Goal: Task Accomplishment & Management: Manage account settings

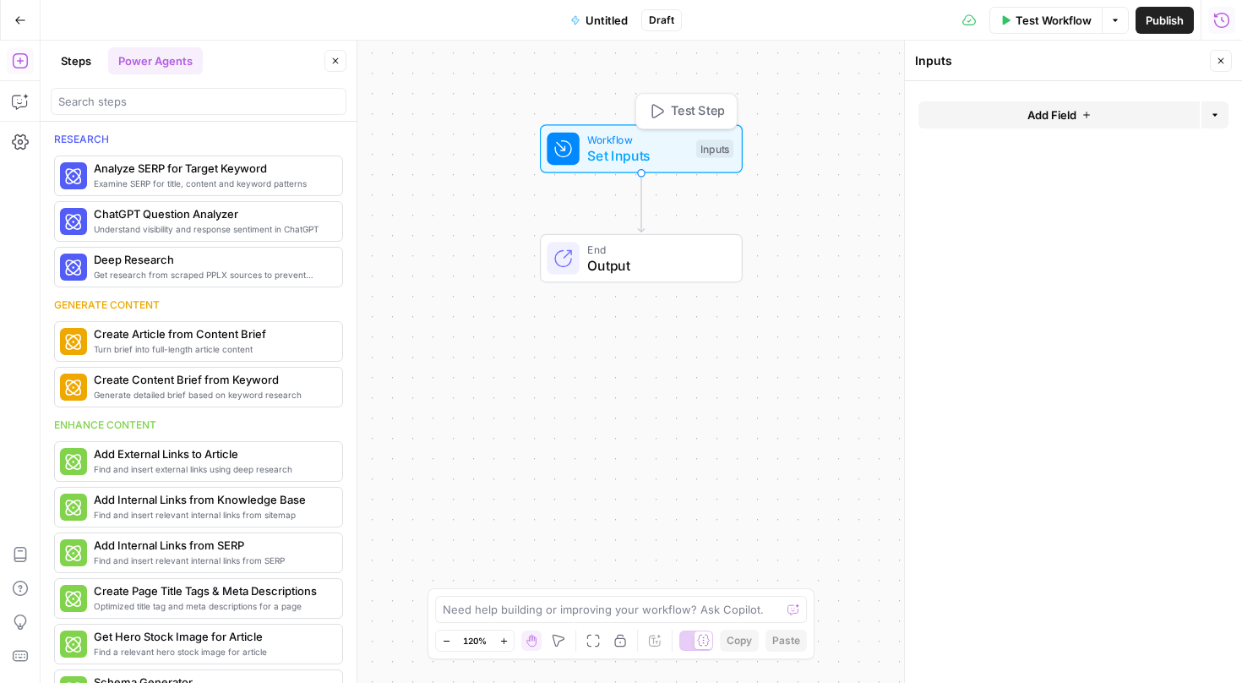
scroll to position [713, 0]
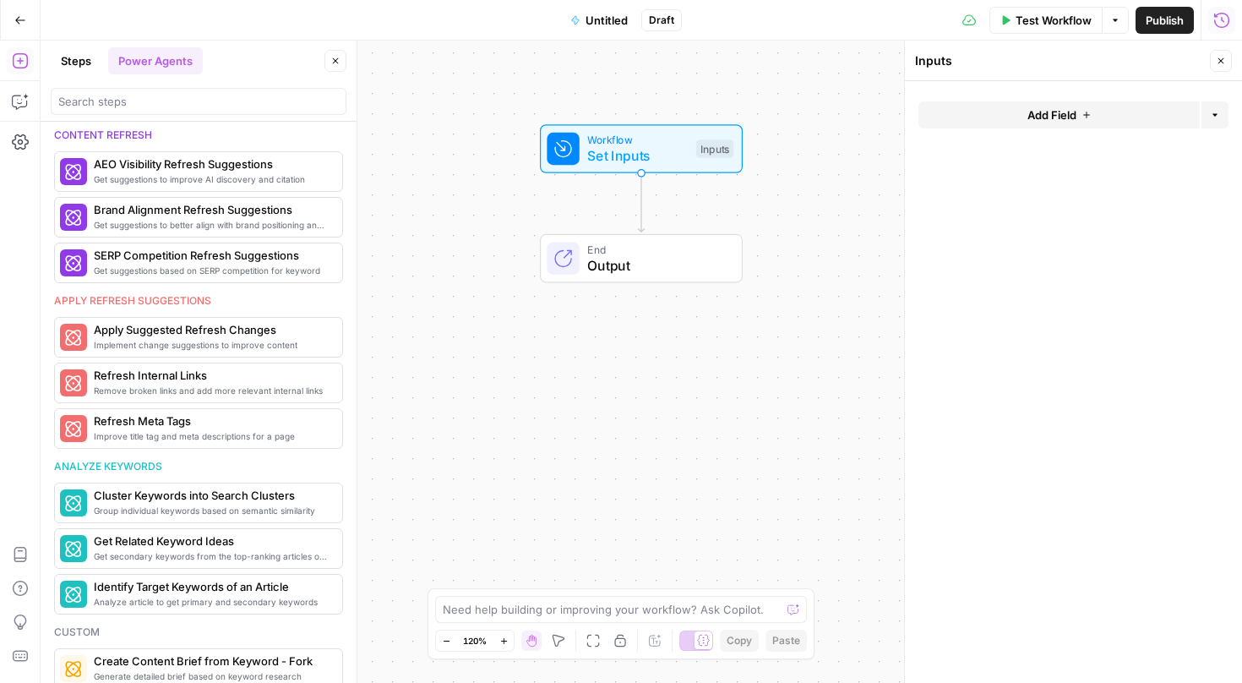
click at [1218, 61] on icon "button" at bounding box center [1221, 61] width 10 height 10
click at [336, 60] on icon "button" at bounding box center [336, 61] width 6 height 6
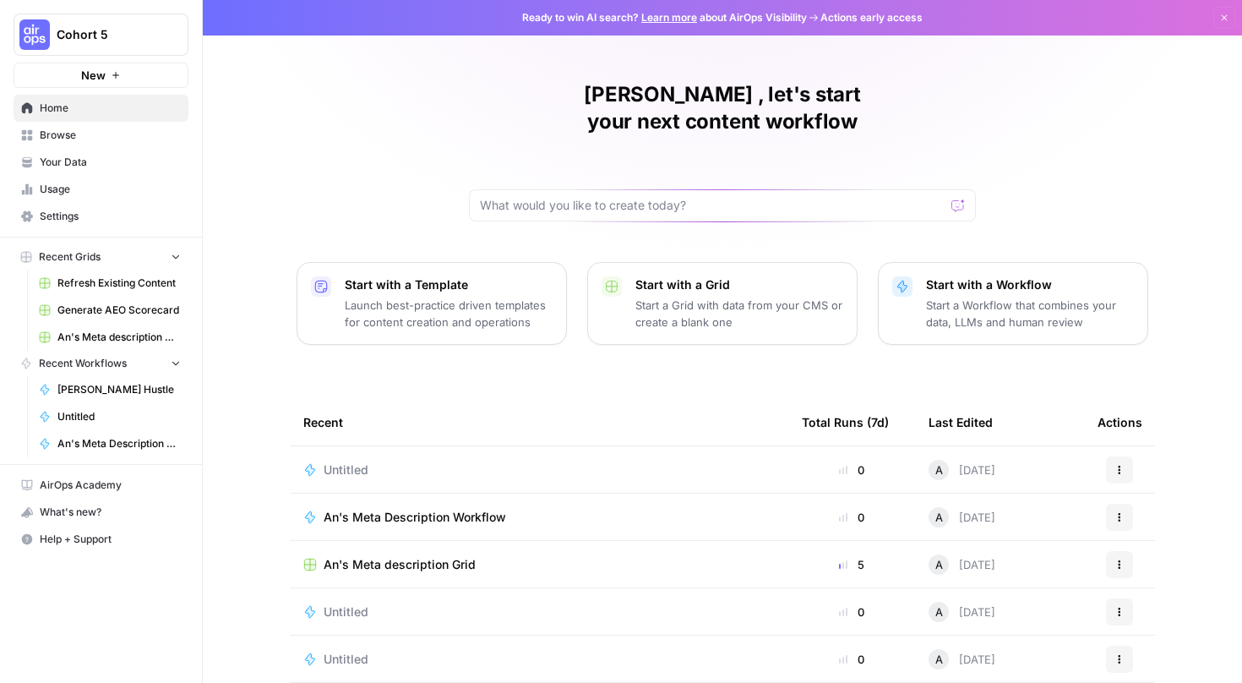
click at [1098, 297] on p "Start a Workflow that combines your data, LLMs and human review" at bounding box center [1030, 314] width 208 height 34
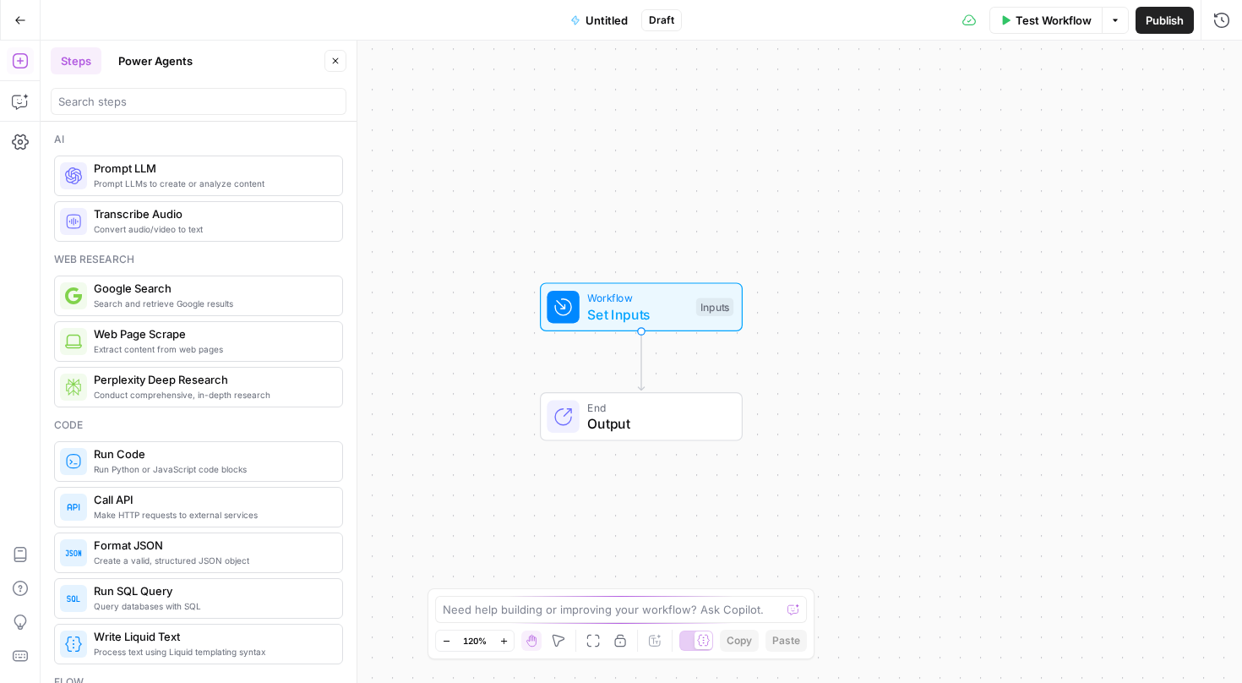
click at [167, 63] on button "Power Agents" at bounding box center [155, 60] width 95 height 27
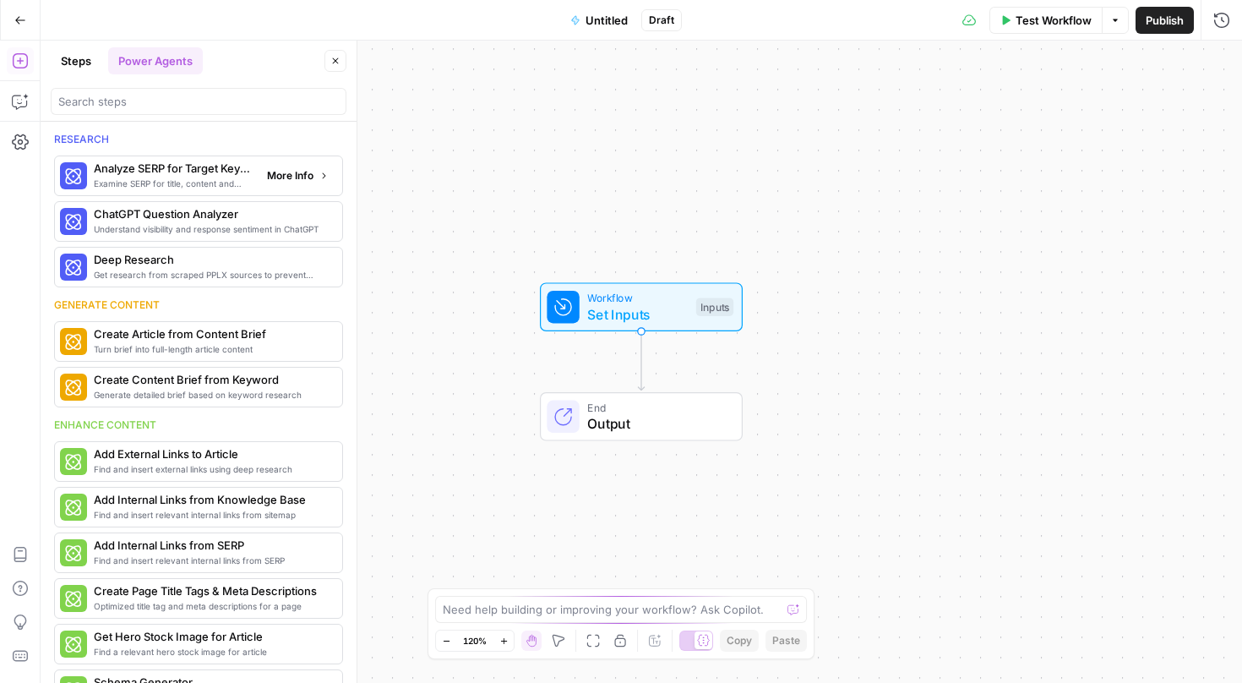
click at [219, 185] on span "Examine SERP for title, content and keyword patterns" at bounding box center [174, 184] width 160 height 14
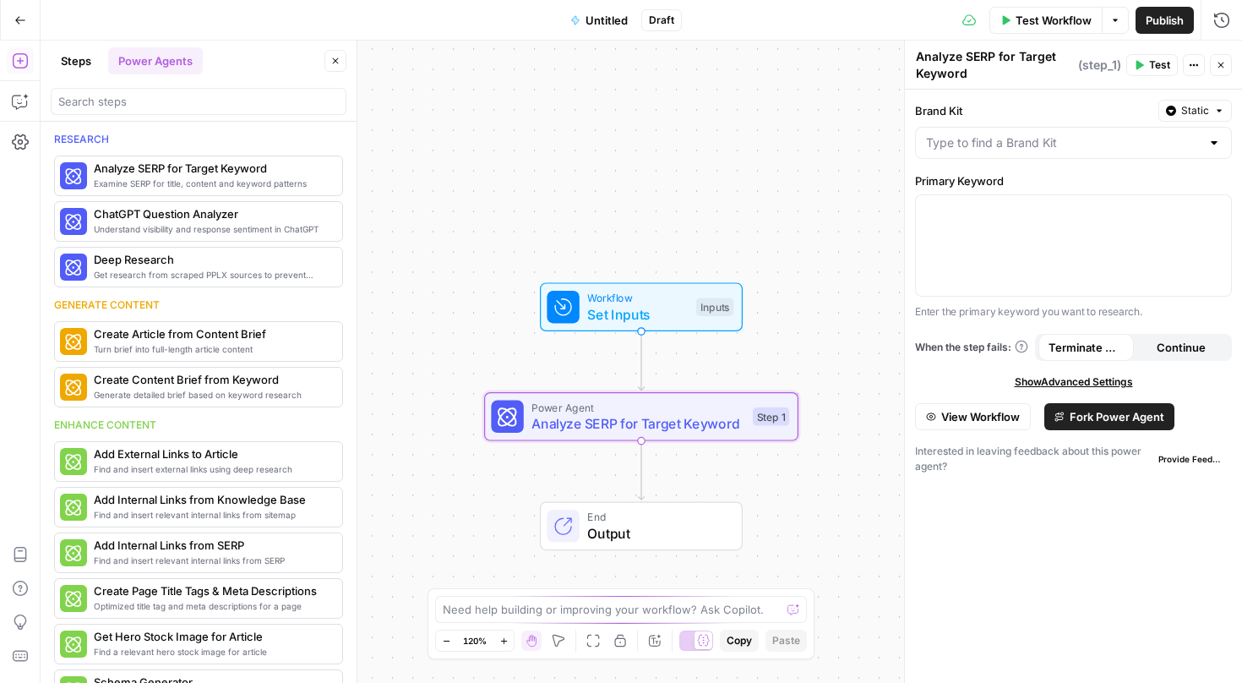
click at [1101, 408] on span "Fork Power Agent" at bounding box center [1117, 416] width 95 height 17
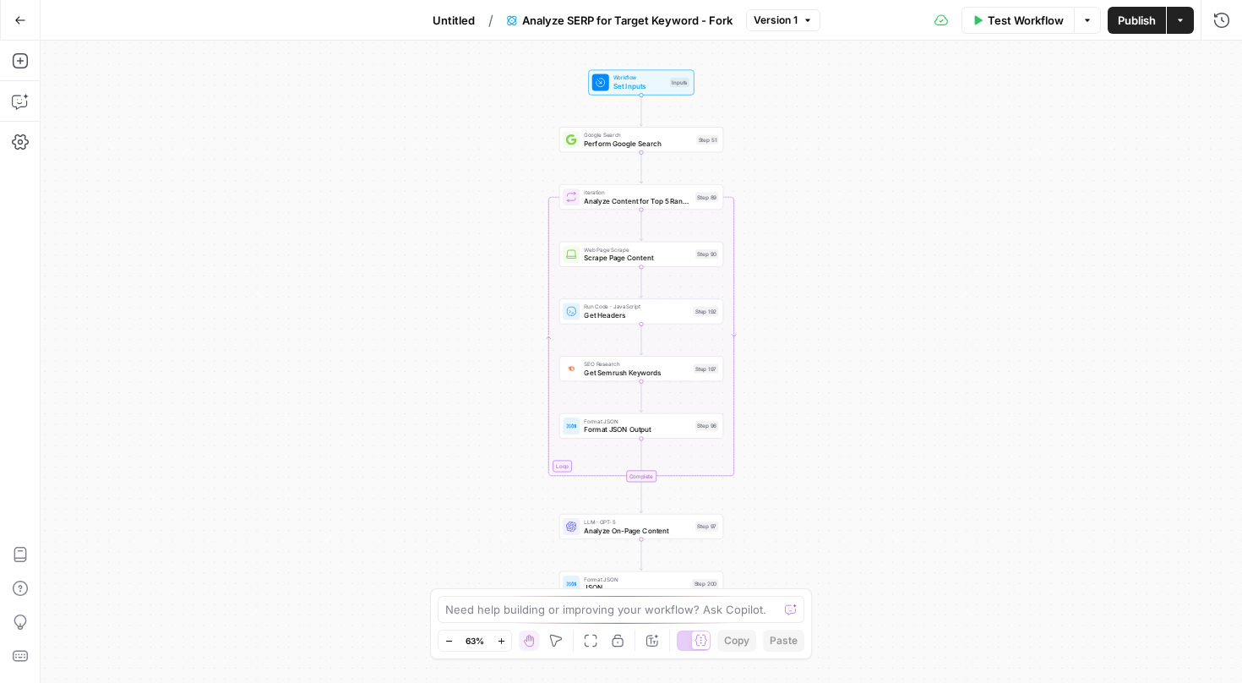
click at [640, 411] on icon "Edge from step_197 to step_96" at bounding box center [641, 396] width 3 height 30
click at [647, 399] on div "Workflow Set Inputs Inputs Google Search Perform Google Search Step 51 Loop Ite…" at bounding box center [642, 362] width 1202 height 642
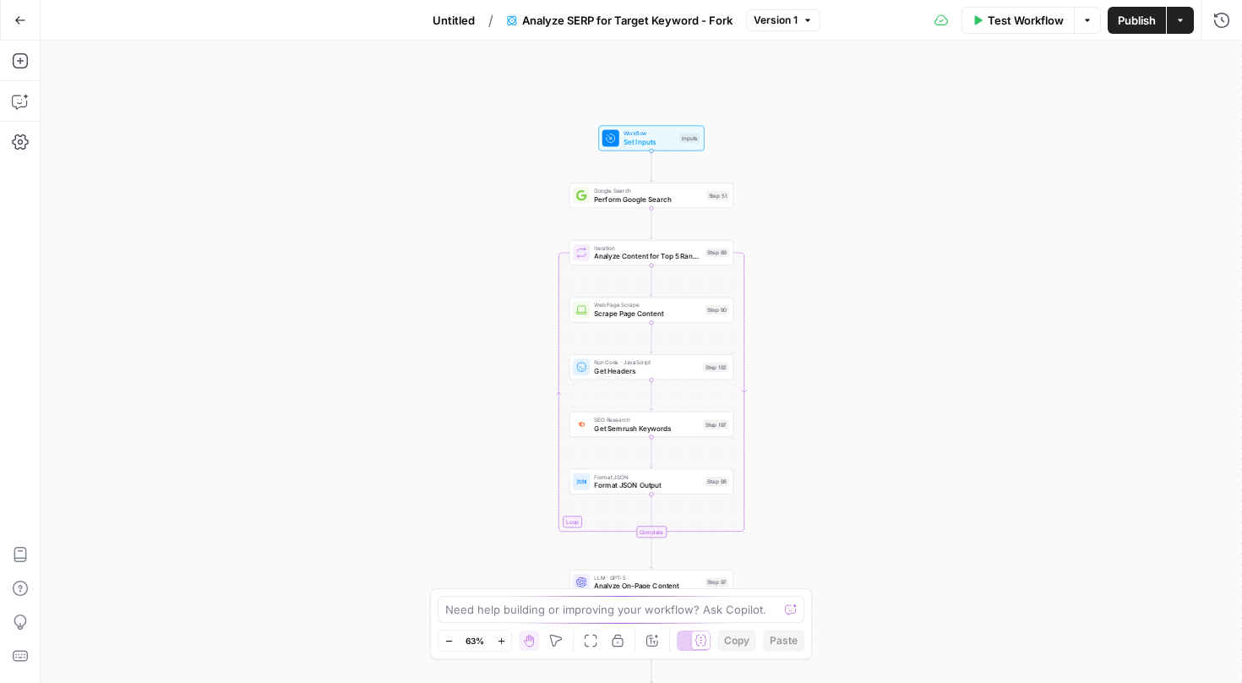
drag, startPoint x: 658, startPoint y: 160, endPoint x: 669, endPoint y: 161, distance: 10.3
click at [669, 161] on div "Workflow Set Inputs Inputs Google Search Perform Google Search Step 51 Loop Ite…" at bounding box center [642, 362] width 1202 height 642
click at [12, 63] on icon "button" at bounding box center [20, 60] width 17 height 17
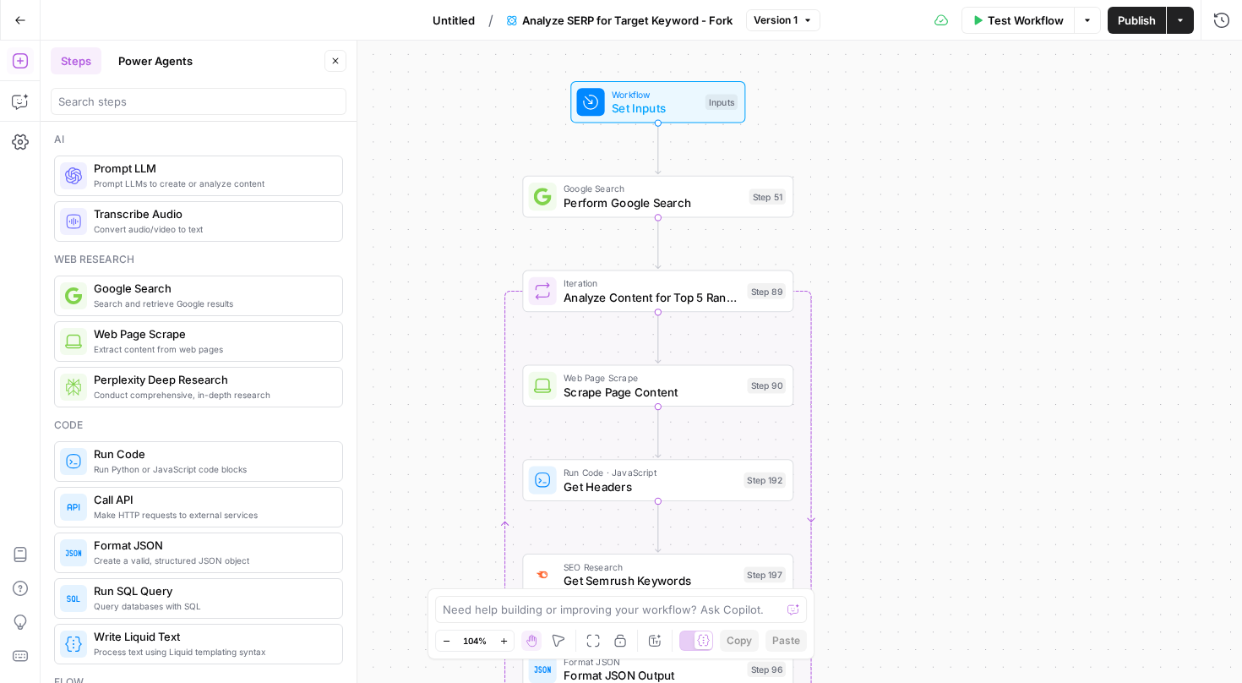
click at [287, 188] on span "Prompt LLMs to create or analyze content" at bounding box center [211, 184] width 235 height 14
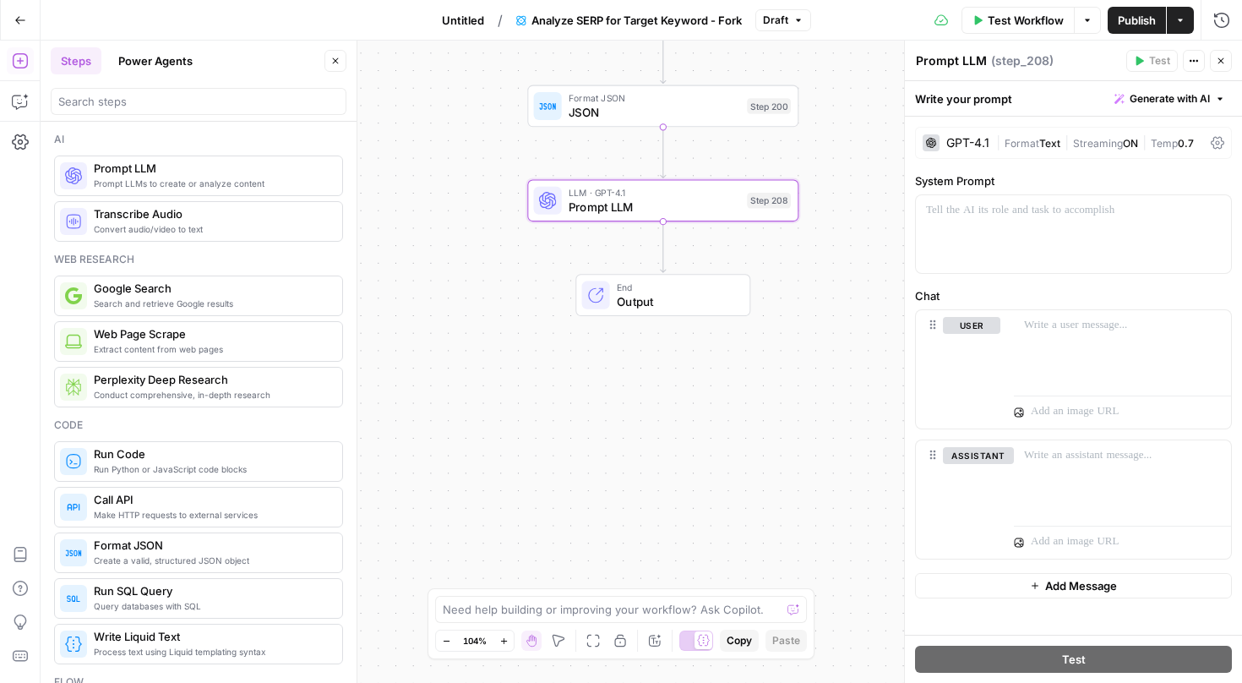
drag, startPoint x: 677, startPoint y: 331, endPoint x: 682, endPoint y: 228, distance: 103.2
click at [682, 228] on div "Workflow Set Inputs Inputs Google Search Perform Google Search Step 51 Loop Ite…" at bounding box center [642, 362] width 1202 height 642
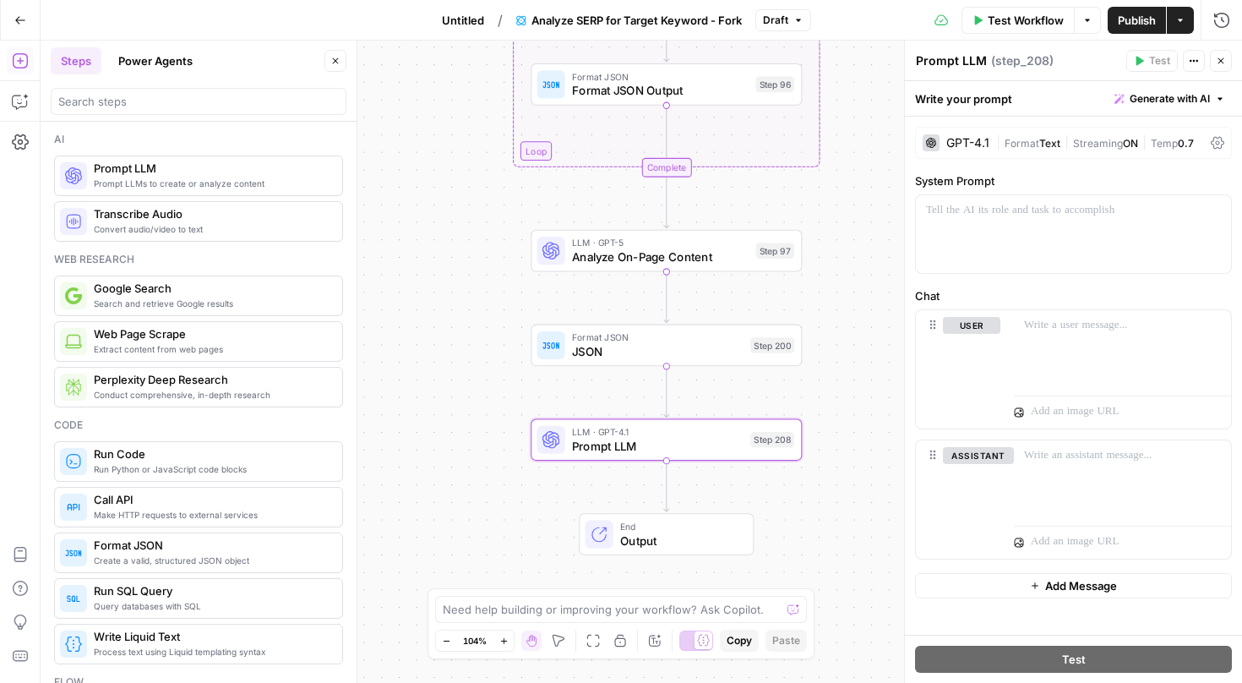
drag, startPoint x: 696, startPoint y: 281, endPoint x: 695, endPoint y: 538, distance: 256.1
click at [695, 534] on span "End" at bounding box center [679, 527] width 119 height 14
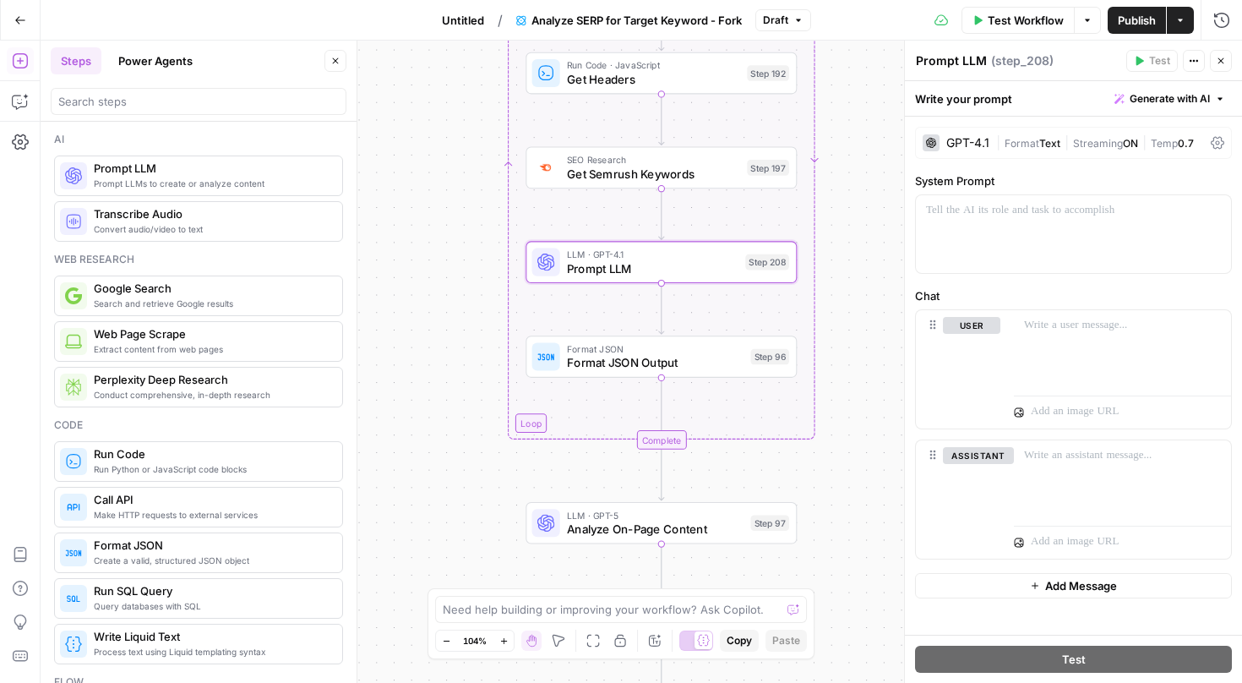
click at [25, 20] on icon "button" at bounding box center [20, 20] width 12 height 12
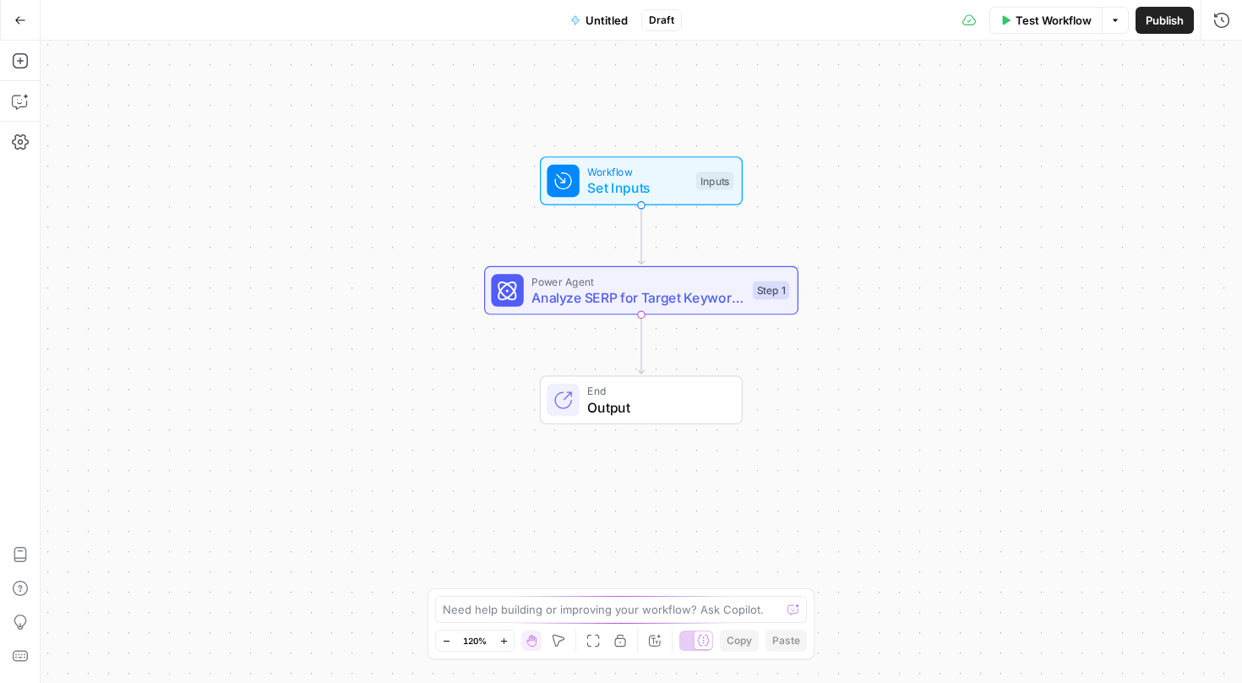
click at [24, 75] on div "Add Steps Copilot Settings AirOps Academy Help Give Feedback Shortcuts" at bounding box center [20, 362] width 41 height 642
click at [18, 34] on button "Go Back" at bounding box center [20, 20] width 30 height 30
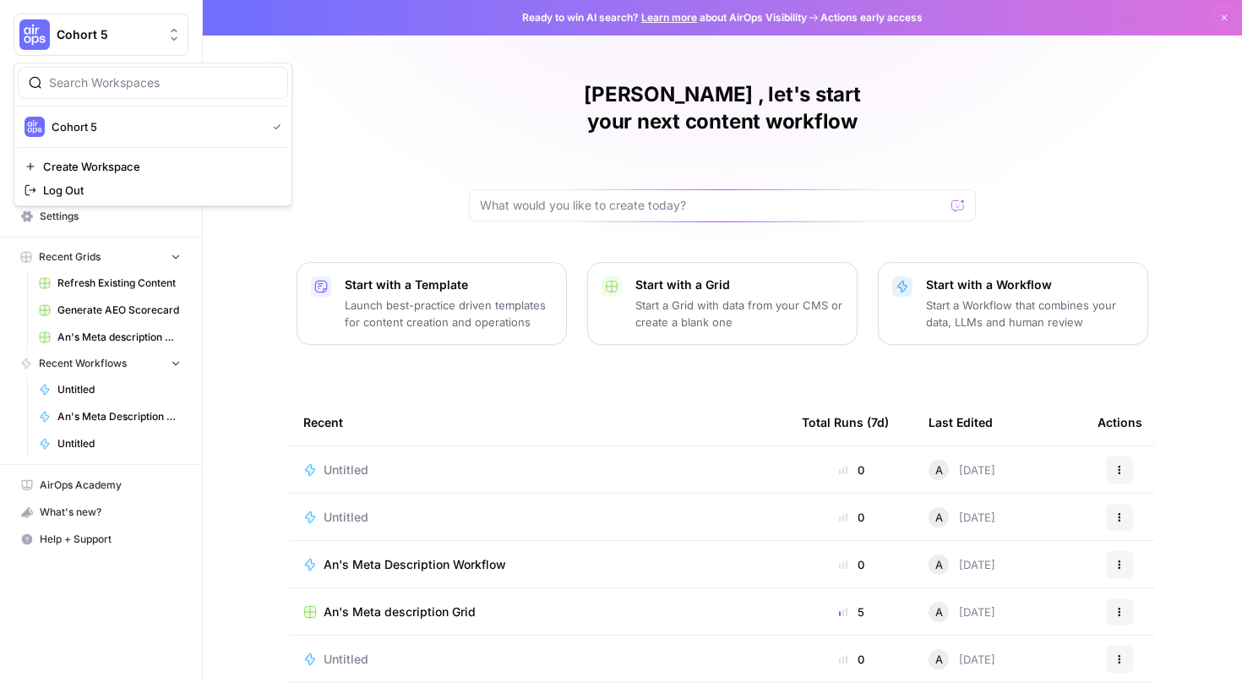
click at [95, 34] on span "Cohort 5" at bounding box center [108, 34] width 102 height 17
click at [363, 55] on div "[PERSON_NAME] , let's start your next content workflow Start with a Template La…" at bounding box center [723, 402] width 1040 height 805
click at [425, 148] on div "[PERSON_NAME] , let's start your next content workflow Start with a Template La…" at bounding box center [723, 402] width 1040 height 805
click at [96, 144] on link "Browse" at bounding box center [101, 135] width 175 height 27
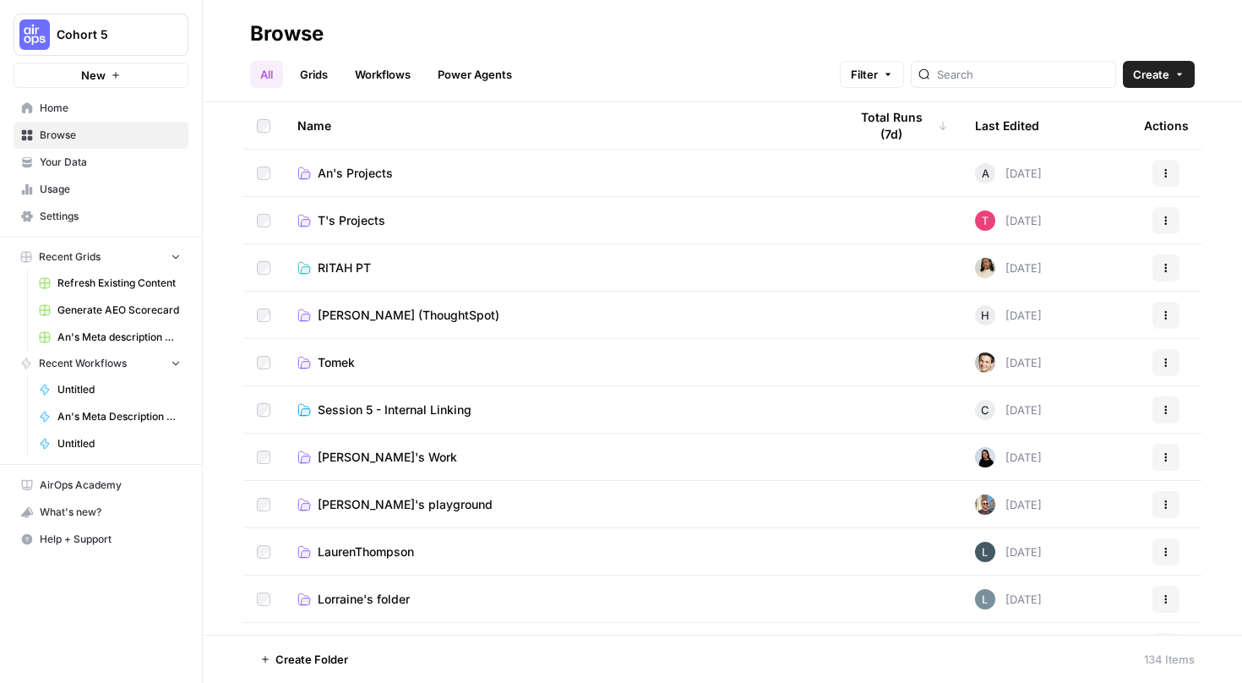
click at [369, 177] on span "An's Projects" at bounding box center [355, 173] width 75 height 17
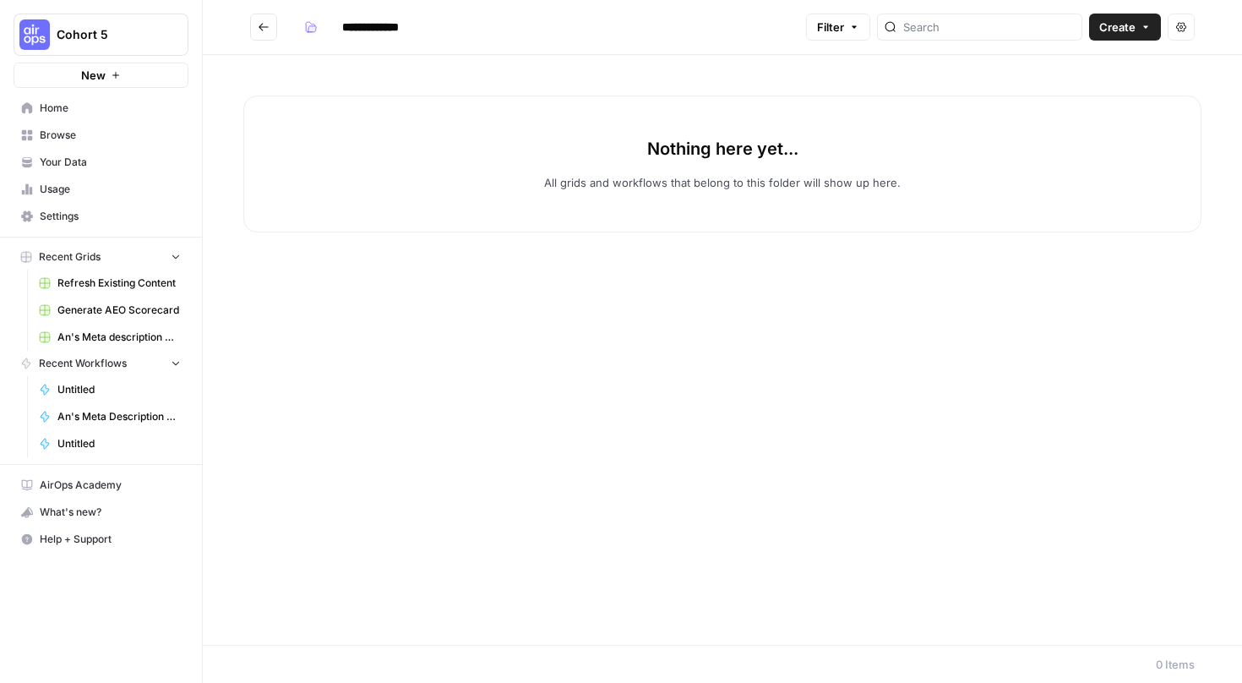
click at [363, 25] on input "**********" at bounding box center [382, 27] width 95 height 27
click at [417, 194] on div "Nothing here yet... All grids and workflows that belong to this folder will sho…" at bounding box center [722, 164] width 958 height 137
click at [373, 19] on input "**********" at bounding box center [382, 27] width 95 height 27
type input "**********"
click at [138, 114] on span "Home" at bounding box center [110, 108] width 141 height 15
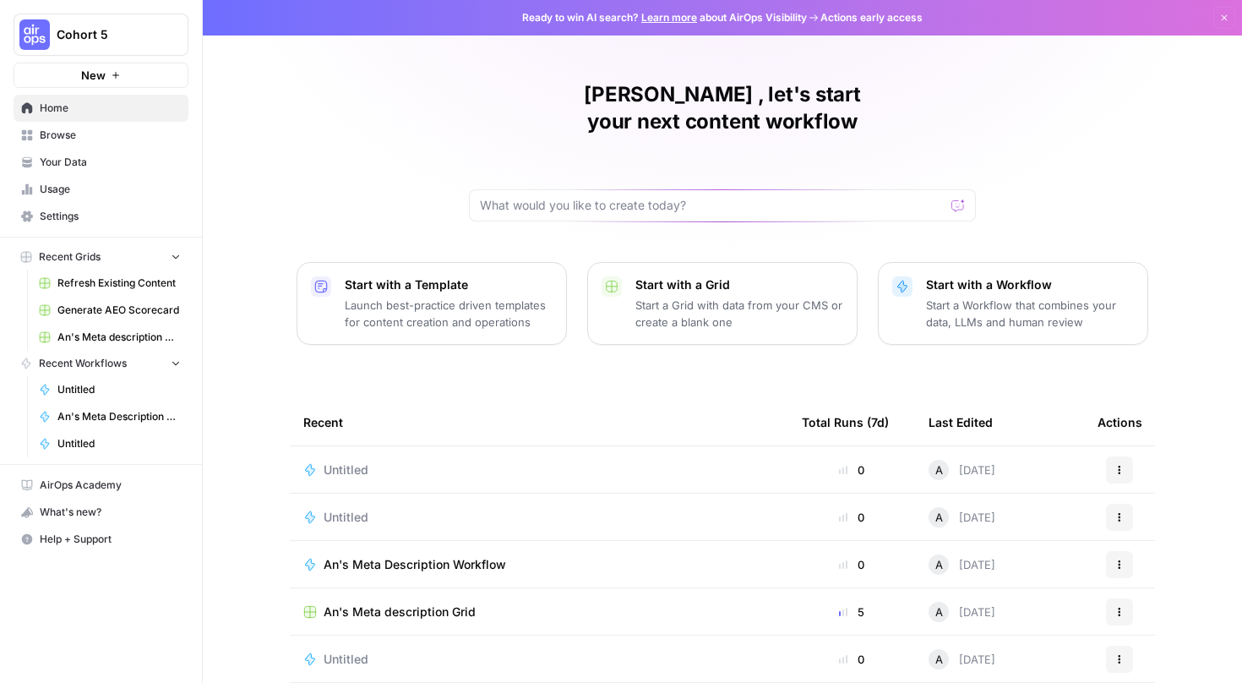
scroll to position [95, 0]
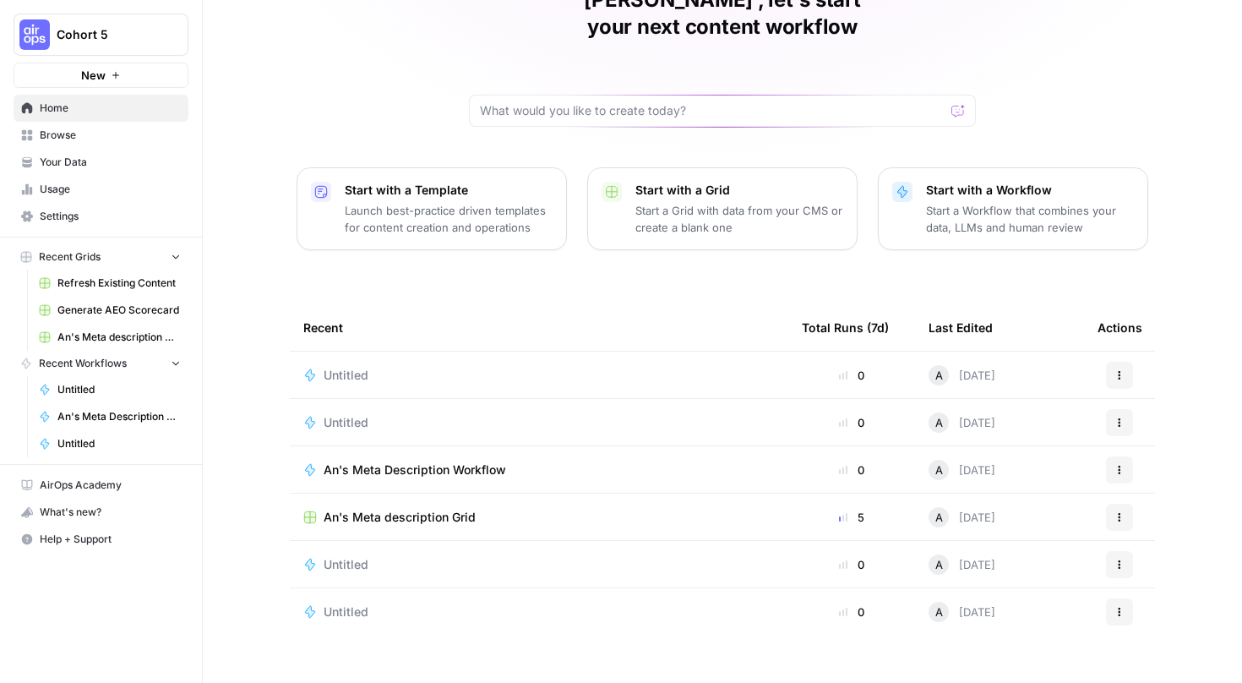
click at [434, 509] on span "An's Meta description Grid" at bounding box center [400, 517] width 152 height 17
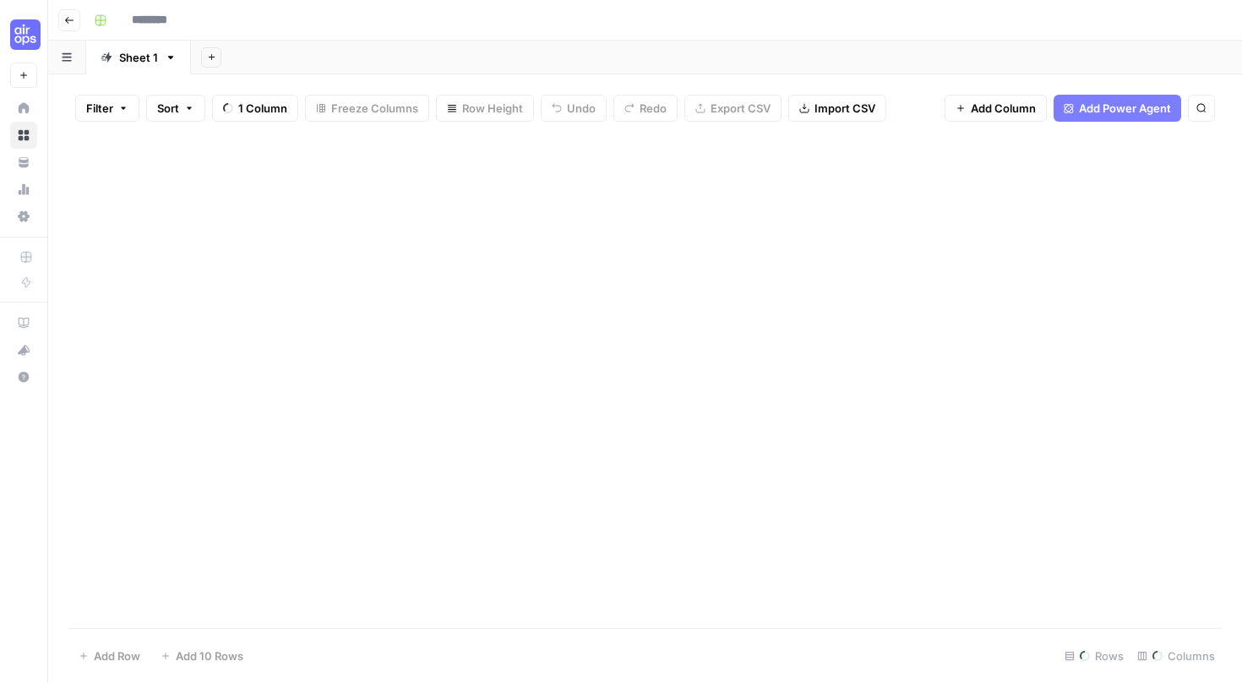
type input "**********"
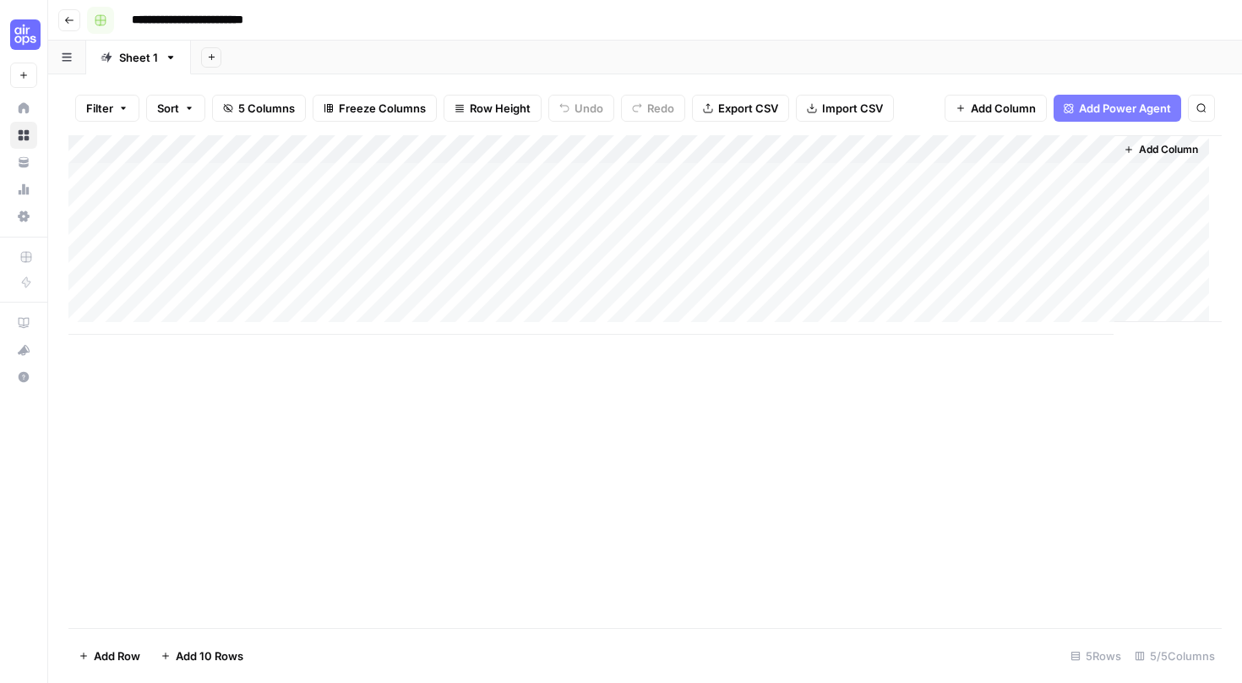
click at [107, 19] on button "button" at bounding box center [100, 20] width 27 height 27
click at [270, 26] on input "**********" at bounding box center [208, 20] width 168 height 27
click at [297, 483] on div "Add Column" at bounding box center [645, 381] width 1154 height 493
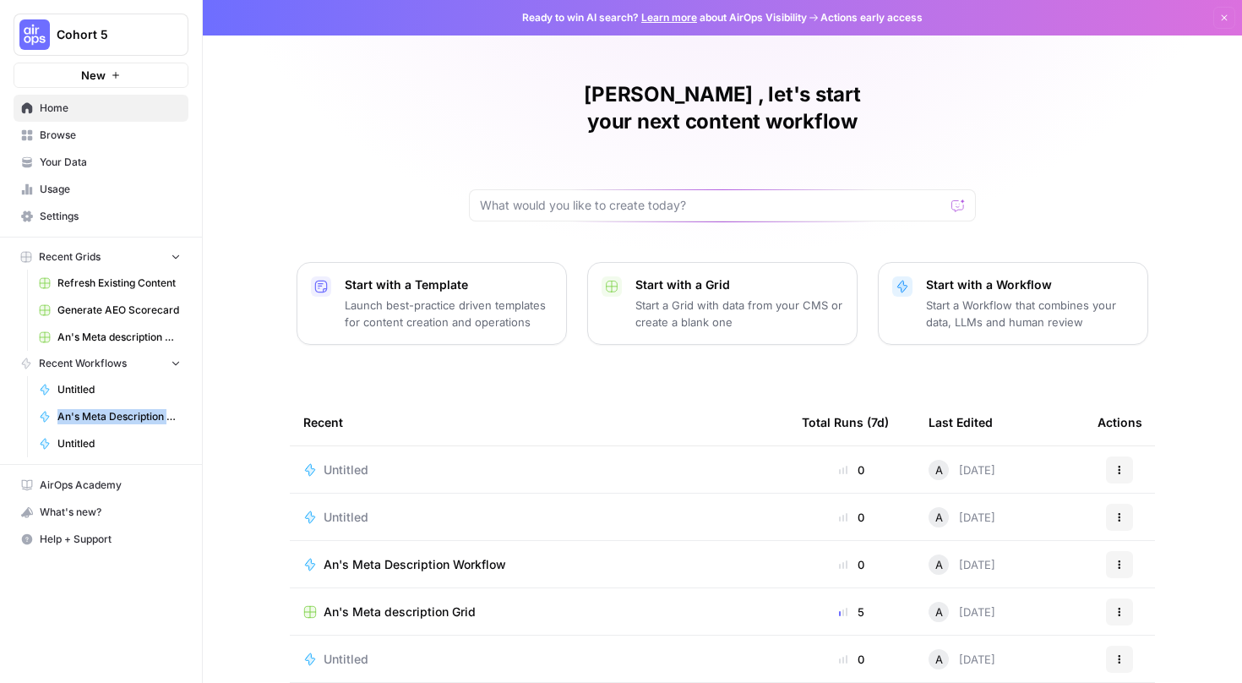
scroll to position [3, 0]
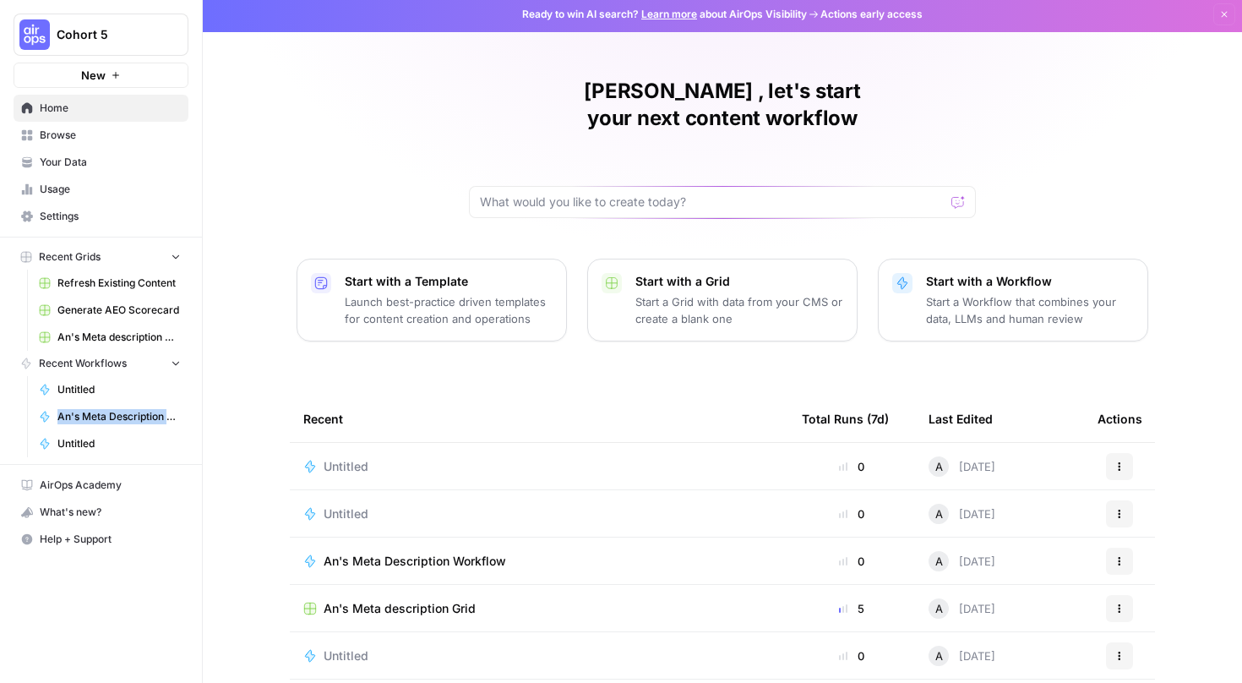
click at [93, 106] on span "Home" at bounding box center [110, 108] width 141 height 15
click at [1115, 461] on icon "button" at bounding box center [1120, 466] width 10 height 10
click at [1067, 396] on th "Last Edited" at bounding box center [999, 419] width 169 height 46
click at [1108, 500] on button "Actions" at bounding box center [1119, 513] width 27 height 27
click at [1064, 536] on link "Edit in Studio" at bounding box center [1033, 527] width 174 height 24
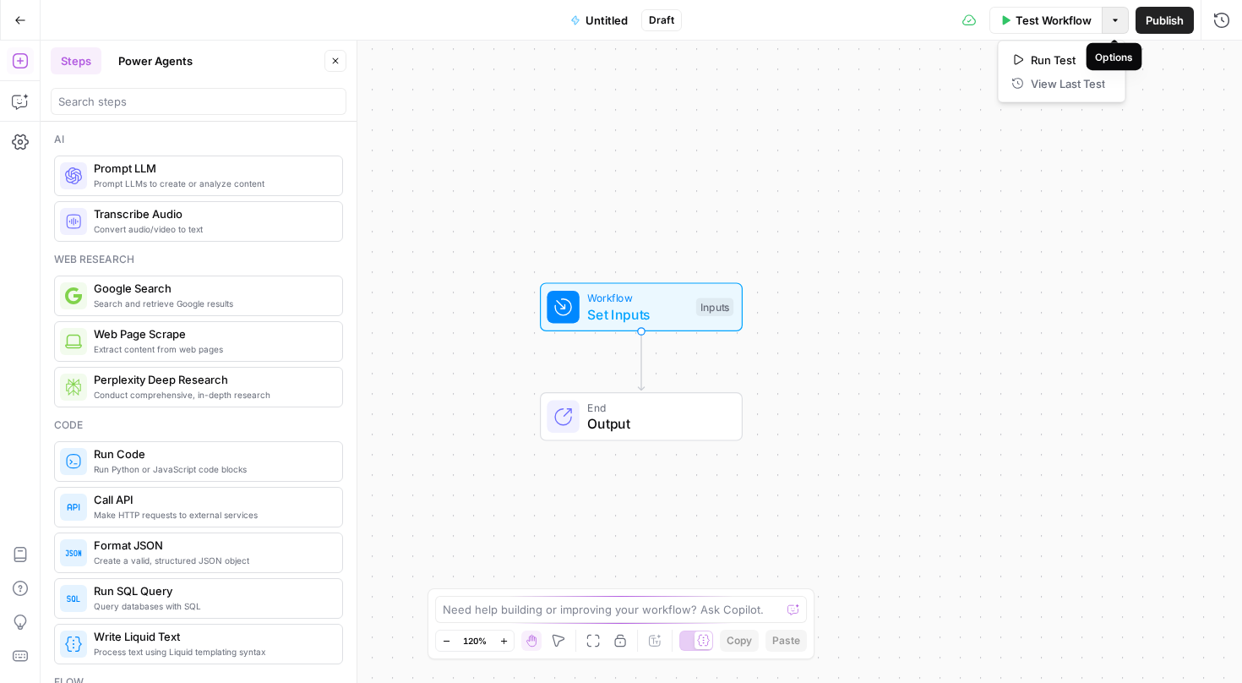
click at [1119, 29] on button "Options" at bounding box center [1115, 20] width 27 height 27
click at [1178, 41] on div "Workflow Set Inputs Inputs End Output" at bounding box center [642, 362] width 1202 height 642
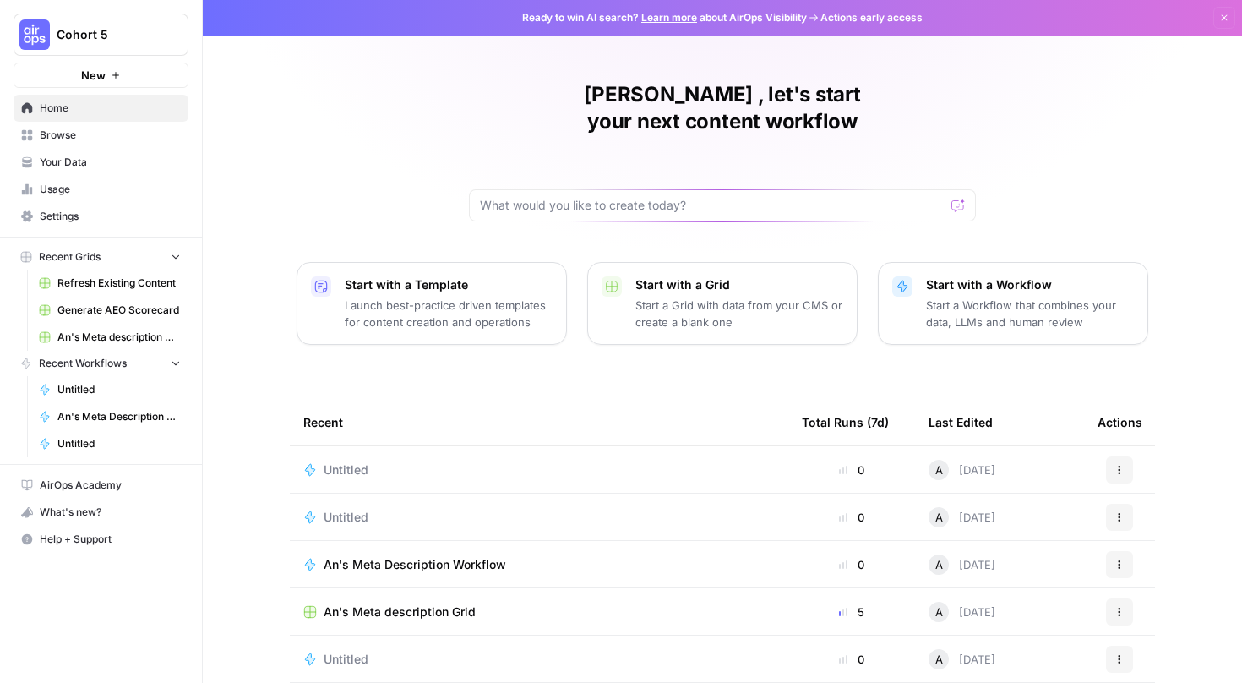
scroll to position [95, 0]
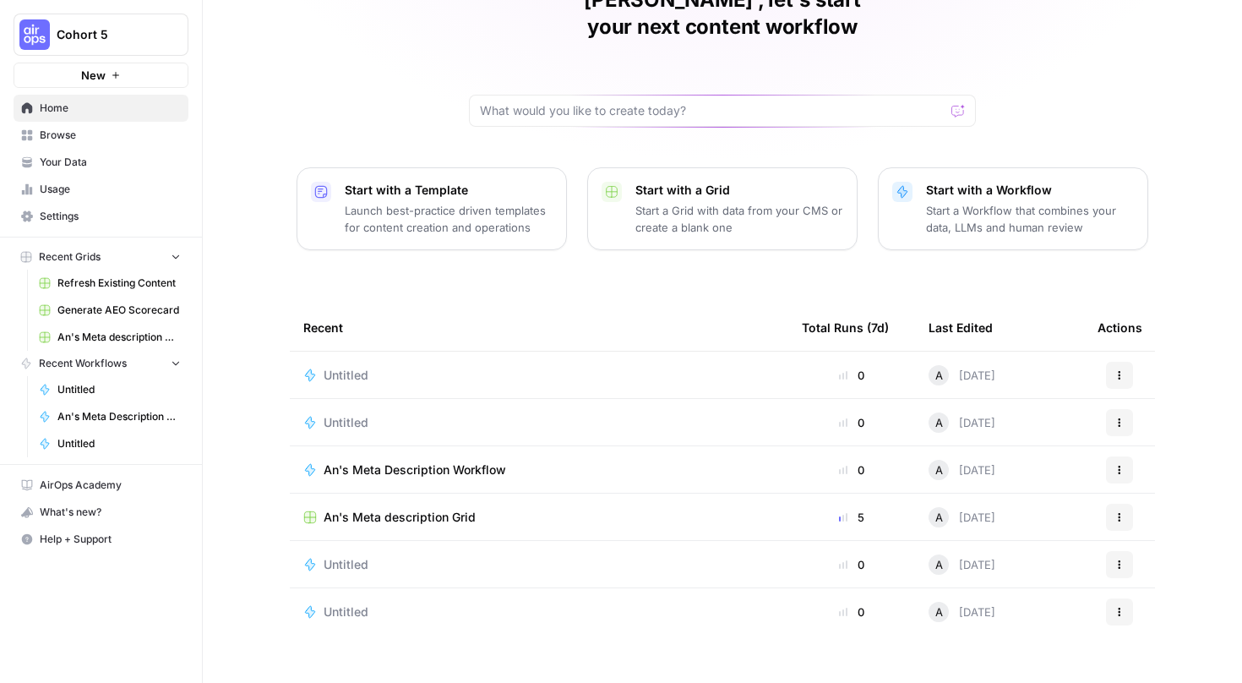
click at [111, 110] on span "Home" at bounding box center [110, 108] width 141 height 15
click at [384, 452] on td "An's Meta Description Workflow" at bounding box center [539, 469] width 499 height 46
click at [1118, 456] on button "Actions" at bounding box center [1119, 469] width 27 height 27
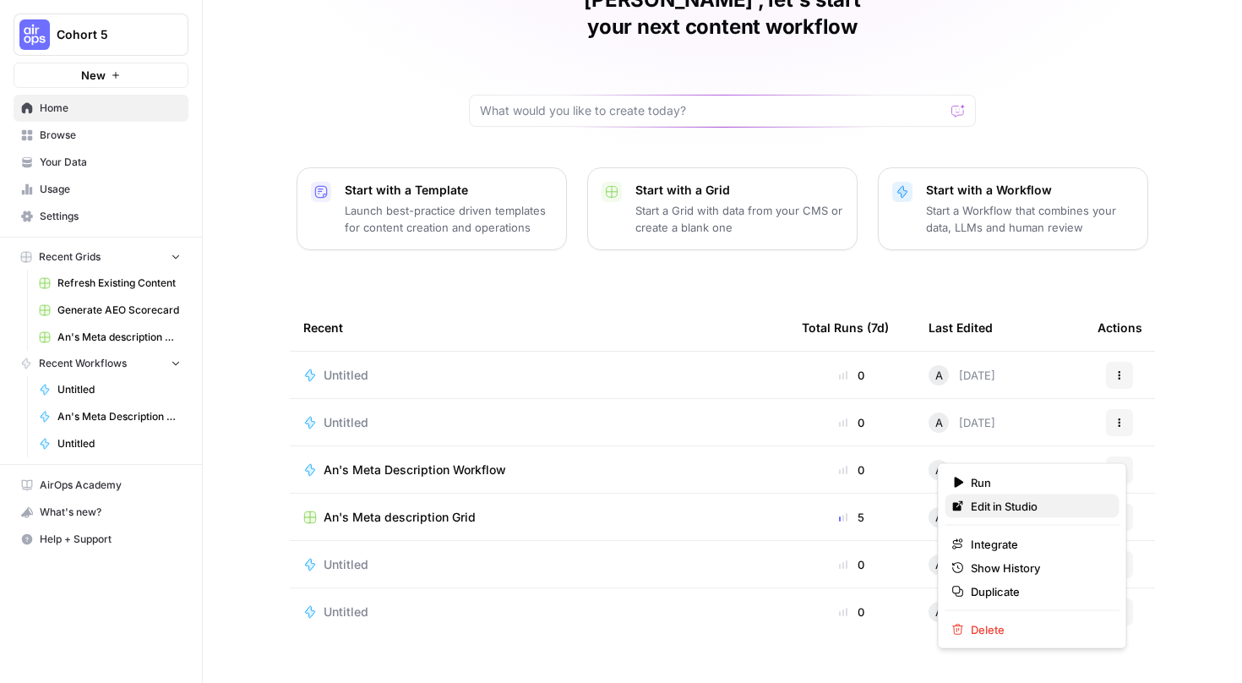
click at [1035, 511] on span "Edit in Studio" at bounding box center [1038, 506] width 135 height 17
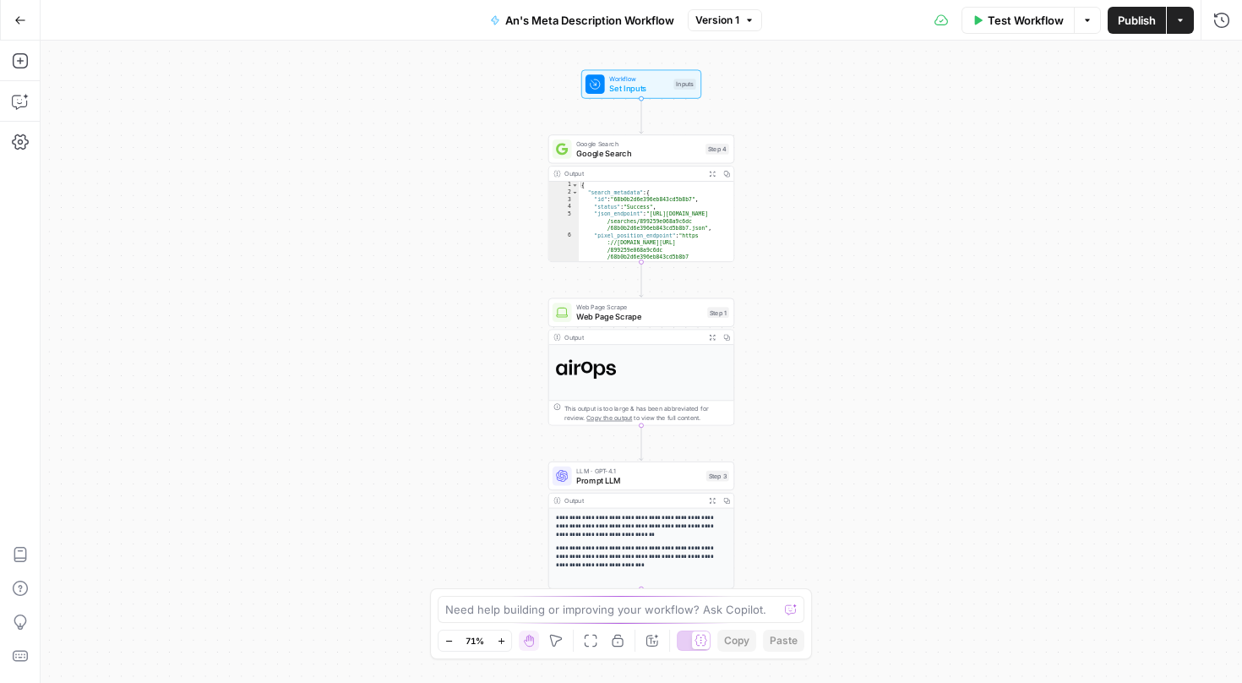
click at [1043, 164] on div "**********" at bounding box center [642, 362] width 1202 height 642
click at [1086, 21] on icon "button" at bounding box center [1088, 20] width 10 height 10
click at [1218, 18] on icon "button" at bounding box center [1222, 20] width 17 height 17
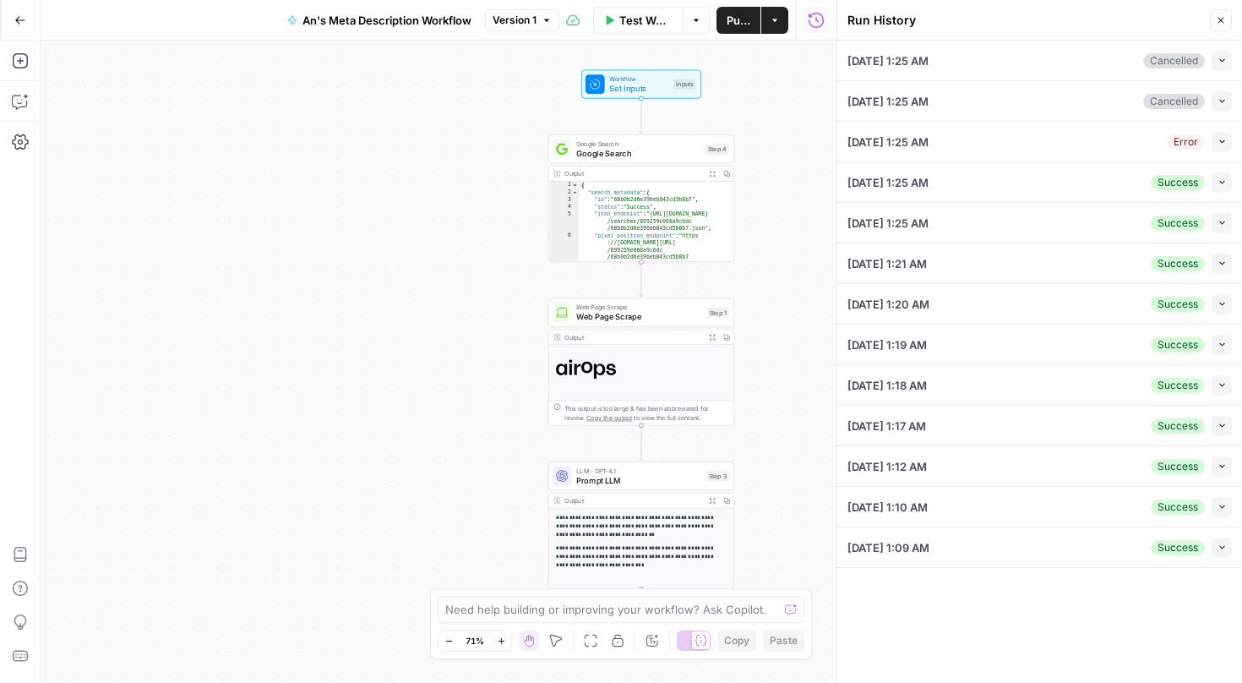
click at [1215, 16] on button "Close" at bounding box center [1221, 20] width 22 height 22
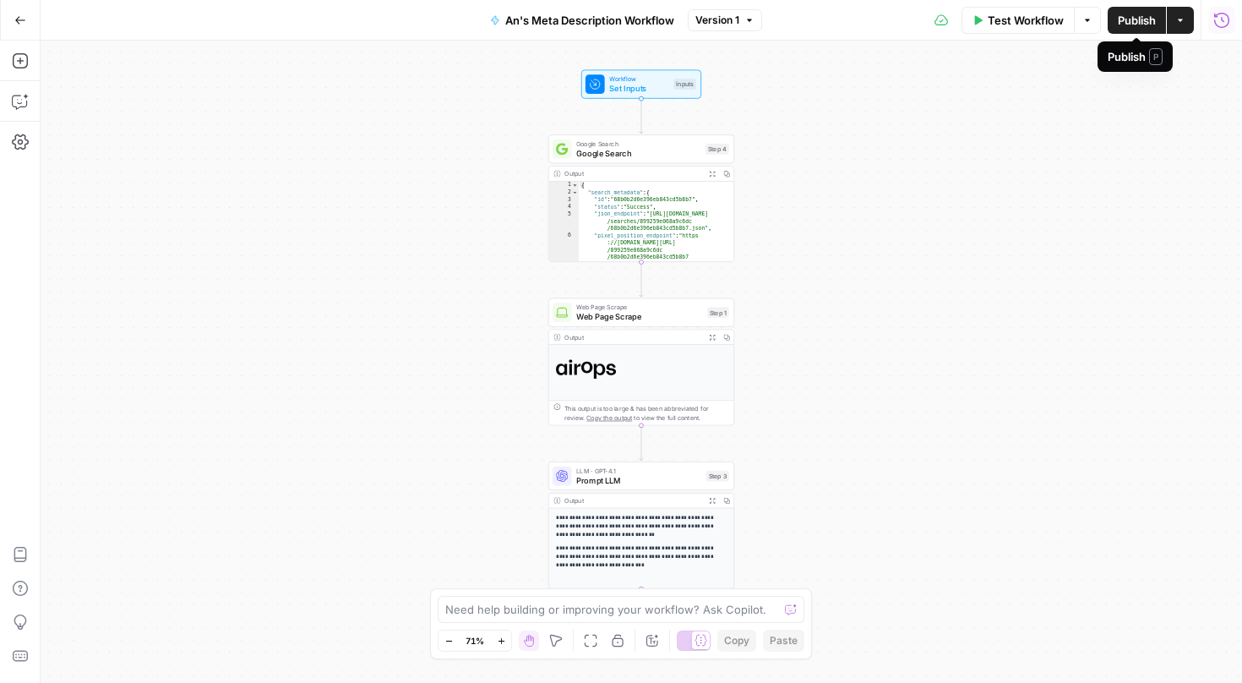
click at [1180, 20] on icon "button" at bounding box center [1180, 20] width 5 height 3
click at [172, 97] on div "**********" at bounding box center [642, 362] width 1202 height 642
click at [19, 30] on button "Go Back" at bounding box center [20, 20] width 30 height 30
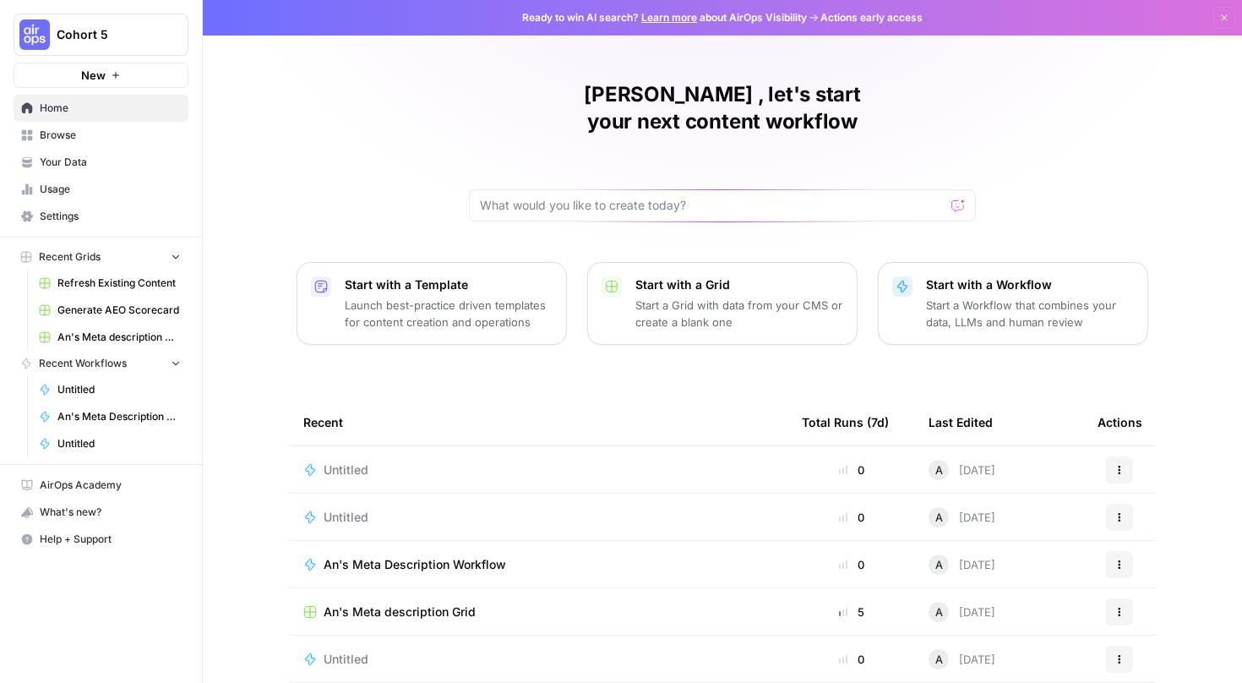
click at [932, 554] on div "A" at bounding box center [939, 564] width 20 height 20
click at [960, 554] on div "A [DATE]" at bounding box center [962, 564] width 67 height 20
click at [846, 560] on div at bounding box center [847, 564] width 2 height 8
click at [1128, 551] on div "Actions" at bounding box center [1120, 564] width 44 height 27
click at [1121, 551] on button "Actions" at bounding box center [1119, 564] width 27 height 27
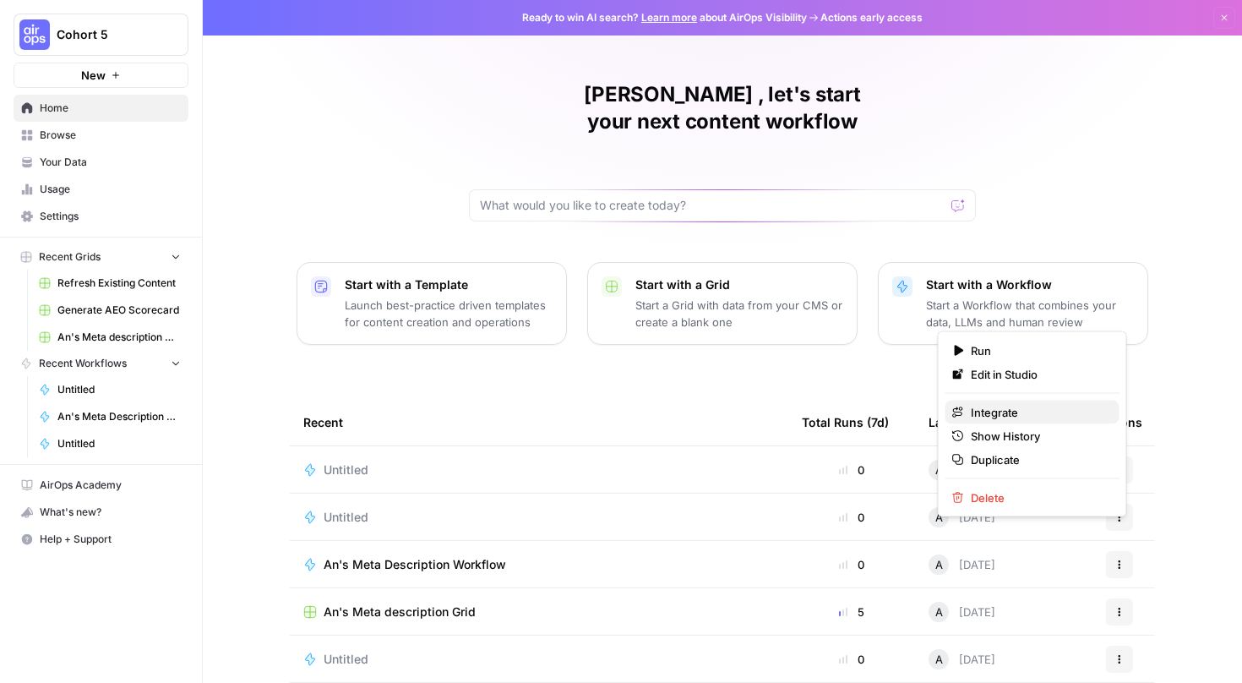
click at [1027, 412] on span "Integrate" at bounding box center [1038, 412] width 135 height 17
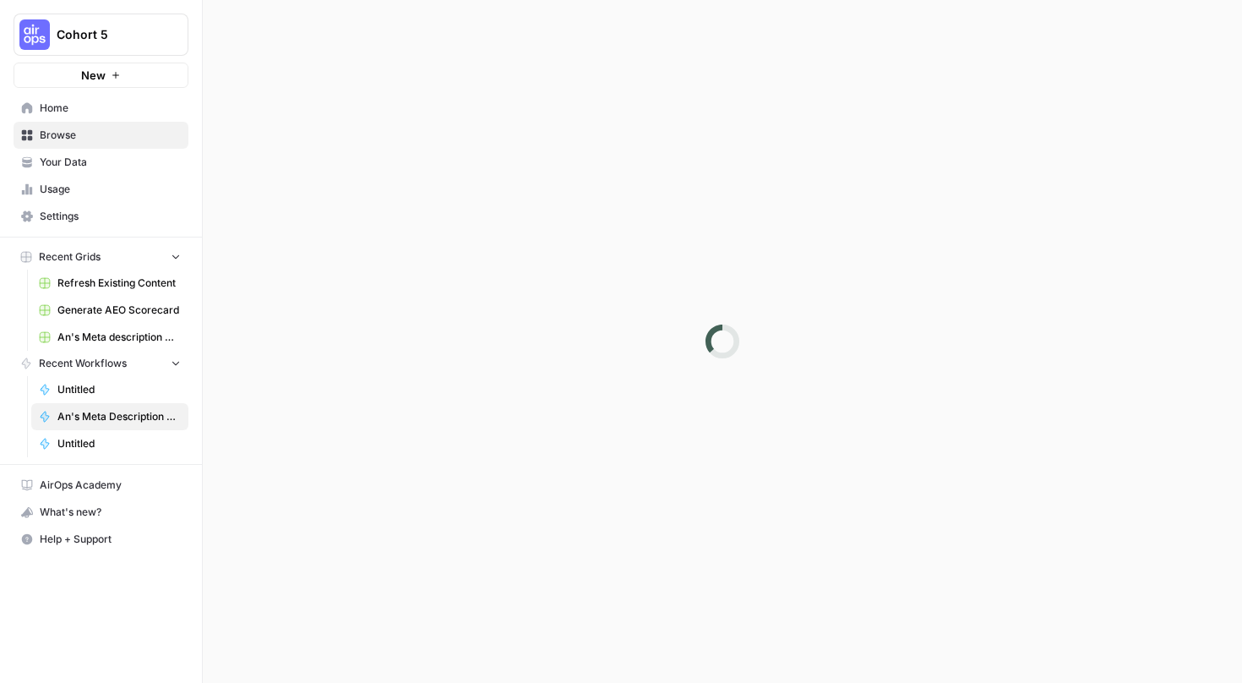
click at [171, 419] on span "An's Meta Description Workflow" at bounding box center [118, 416] width 123 height 15
click at [174, 421] on span "An's Meta Description Workflow" at bounding box center [118, 416] width 123 height 15
click at [171, 419] on span "An's Meta Description Workflow" at bounding box center [118, 416] width 123 height 15
click at [126, 135] on span "Browse" at bounding box center [110, 135] width 141 height 15
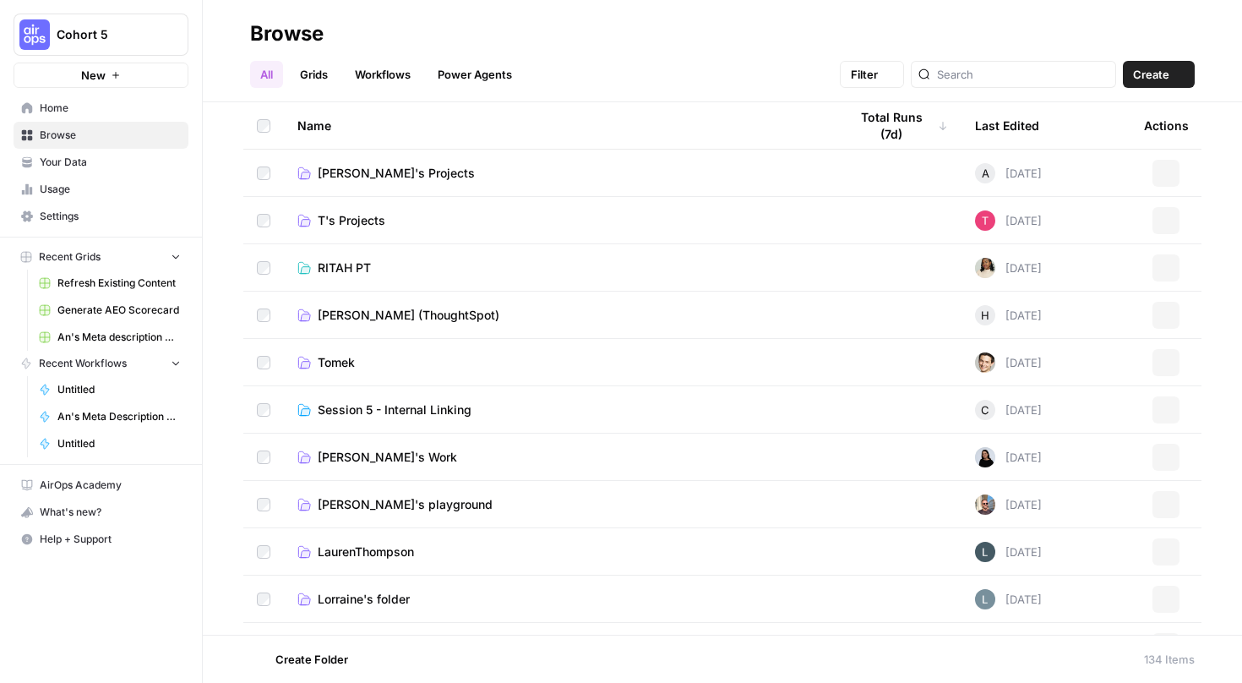
click at [123, 112] on span "Home" at bounding box center [110, 108] width 141 height 15
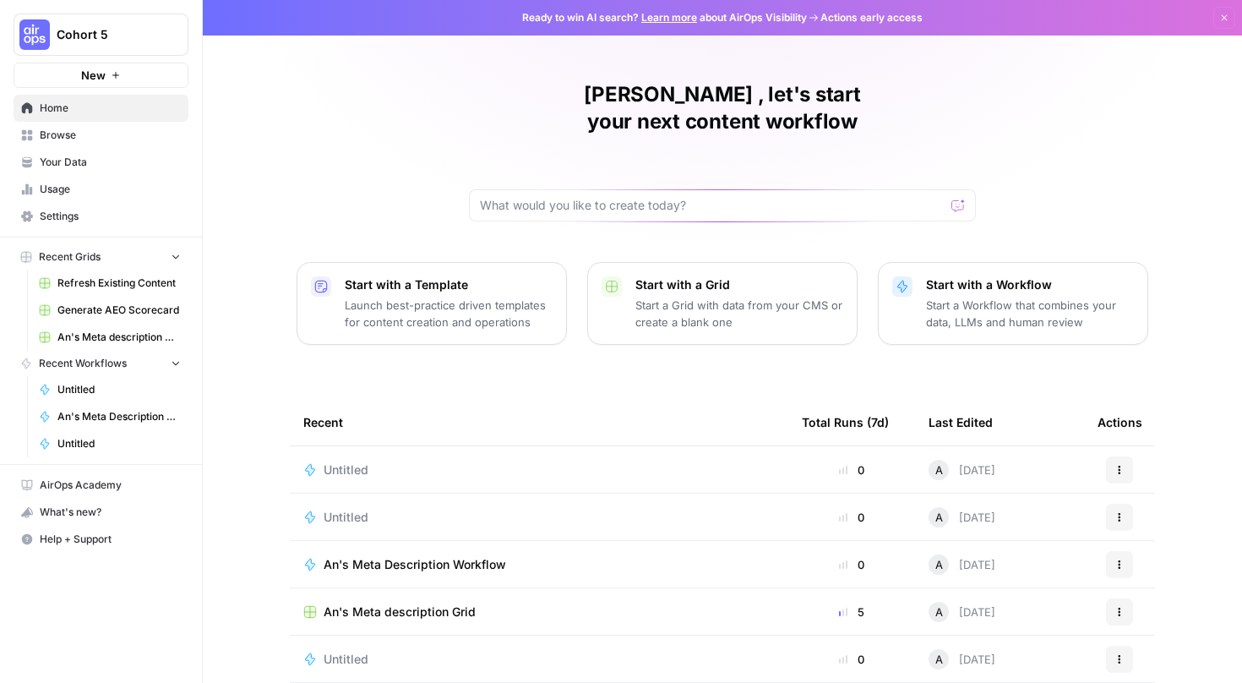
click at [128, 139] on span "Browse" at bounding box center [110, 135] width 141 height 15
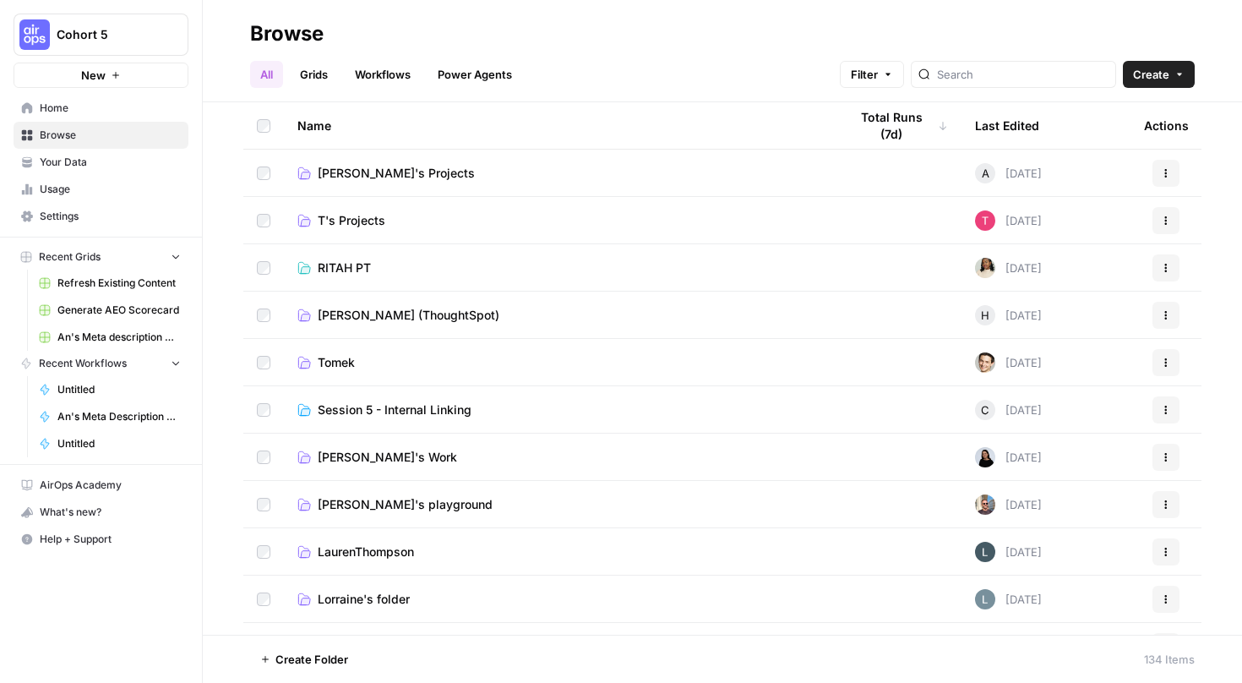
click at [543, 147] on div "Name" at bounding box center [560, 125] width 524 height 46
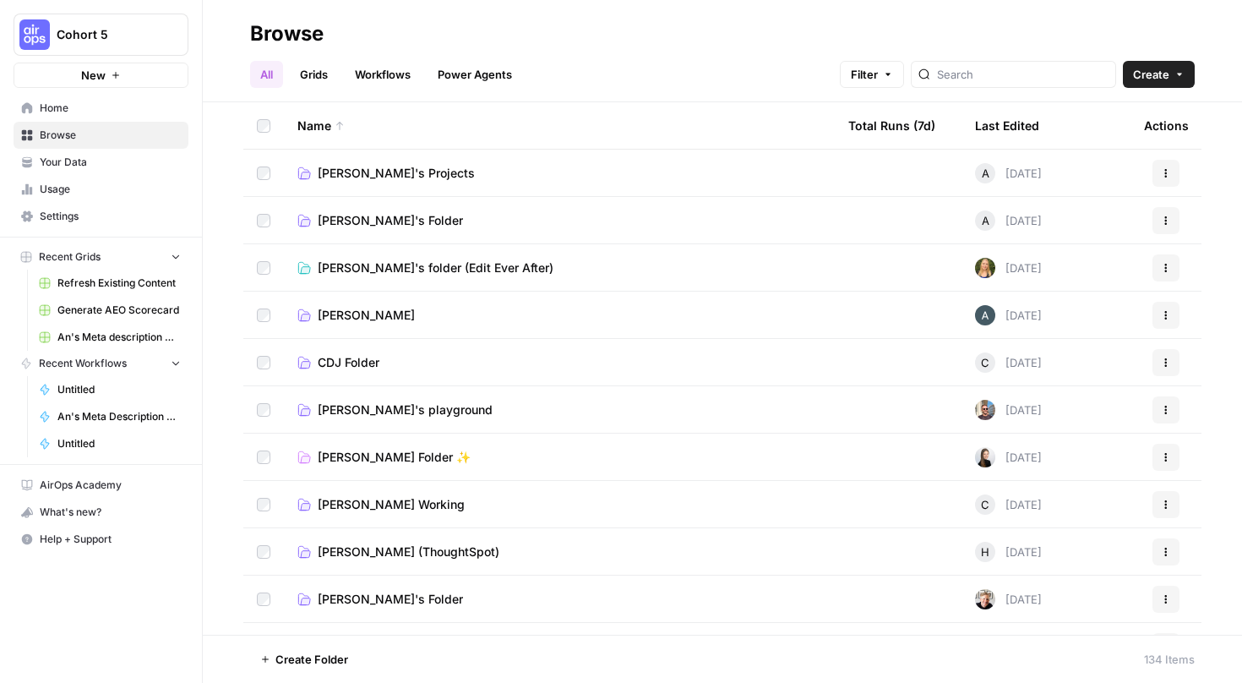
click at [373, 168] on span "[PERSON_NAME]'s Projects" at bounding box center [396, 173] width 157 height 17
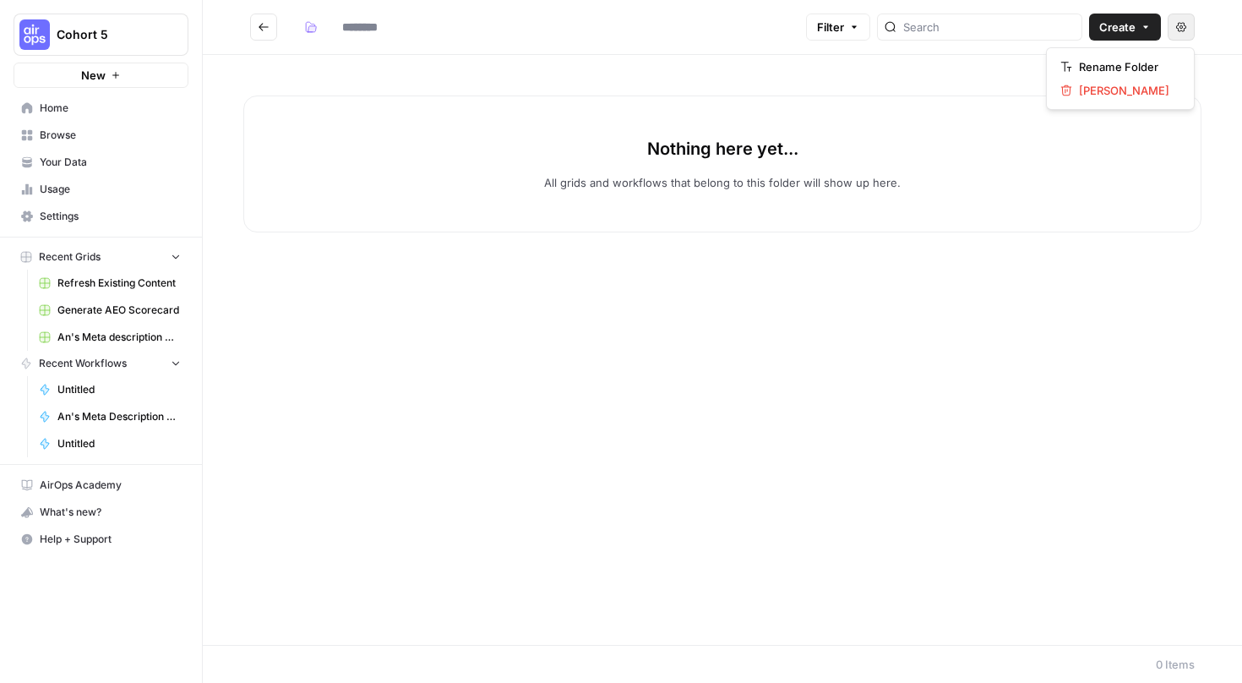
click at [1182, 23] on icon "button" at bounding box center [1182, 26] width 10 height 9
click at [558, 85] on div "Nothing here yet... All grids and workflows that belong to this folder will sho…" at bounding box center [723, 350] width 1040 height 590
type input "**********"
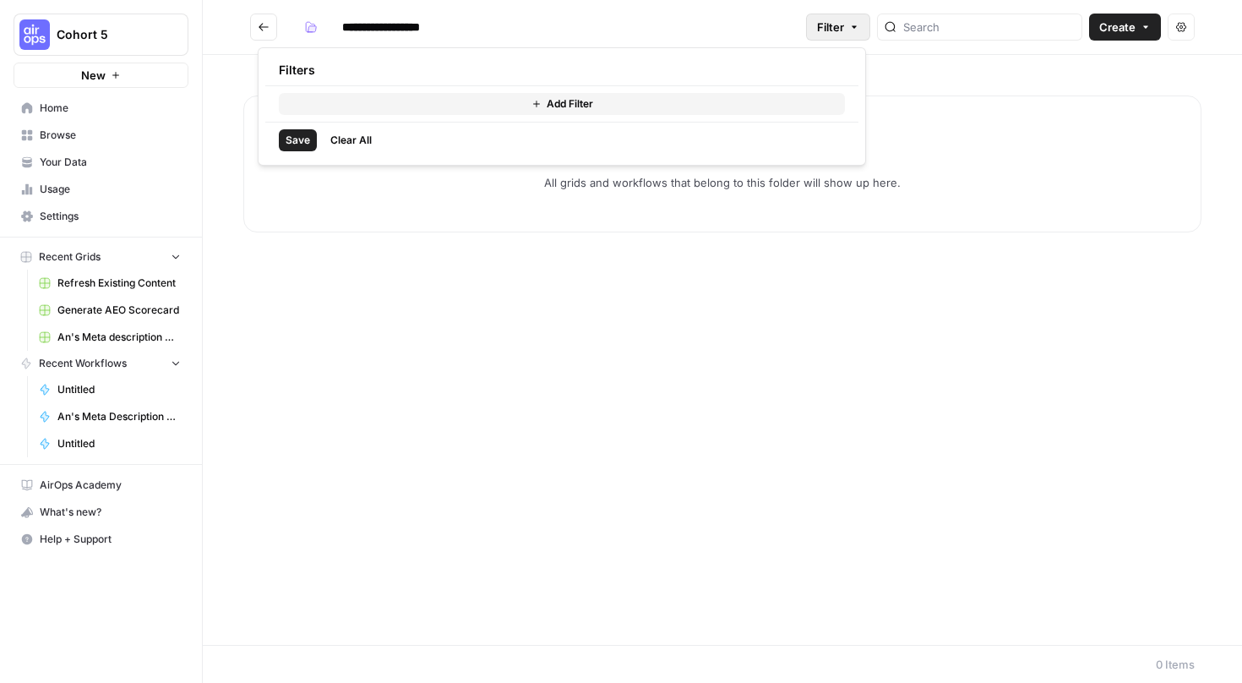
click at [811, 38] on button "Filter" at bounding box center [838, 27] width 64 height 27
click at [348, 208] on div "Nothing here yet... All grids and workflows that belong to this folder will sho…" at bounding box center [722, 164] width 958 height 137
click at [251, 28] on button "Go back" at bounding box center [263, 27] width 27 height 27
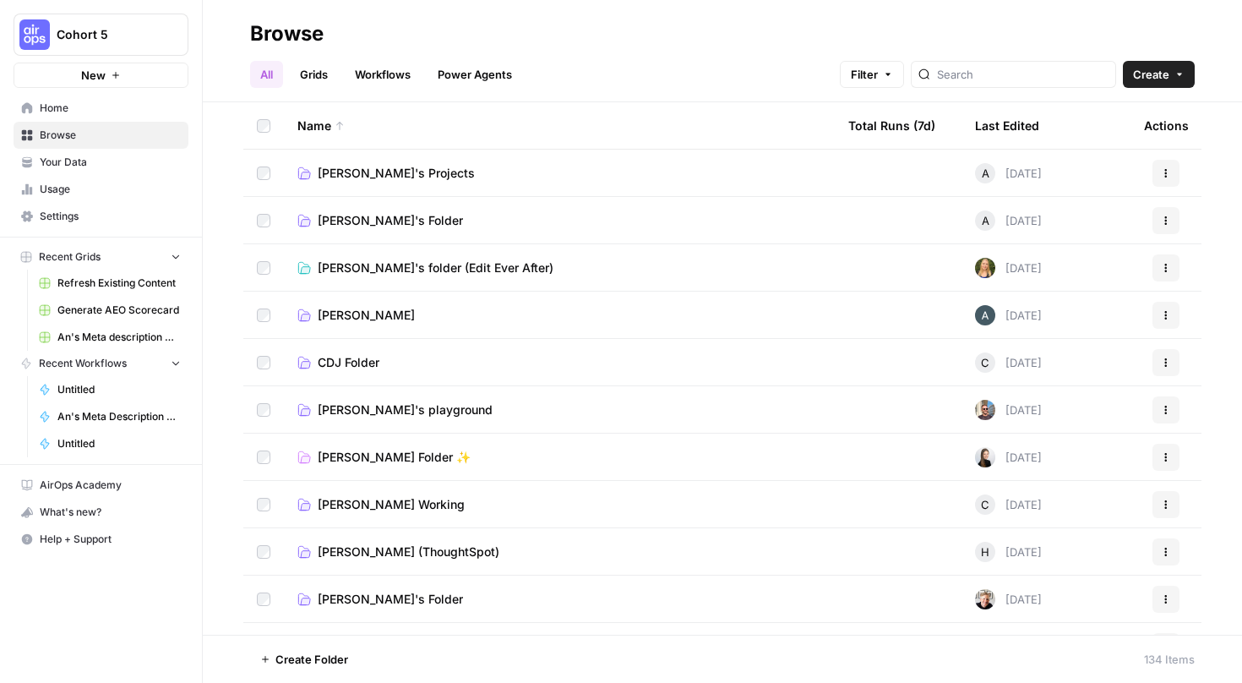
click at [368, 66] on link "Workflows" at bounding box center [383, 74] width 76 height 27
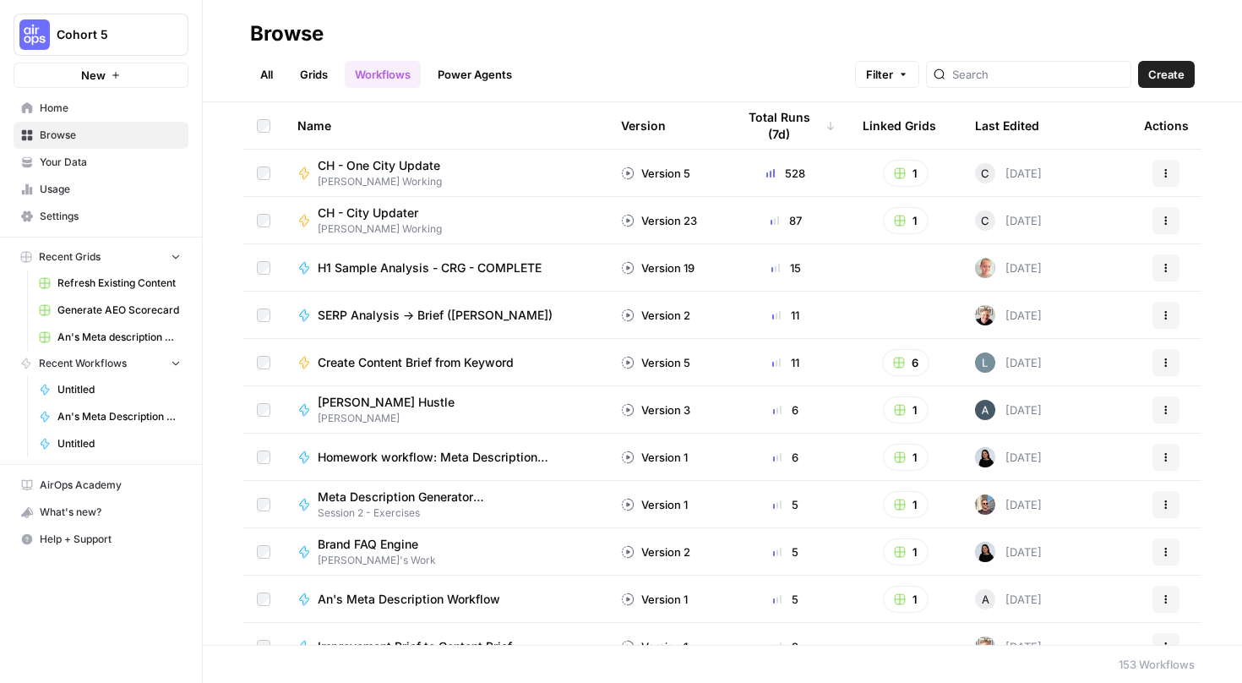
click at [324, 78] on link "Grids" at bounding box center [314, 74] width 48 height 27
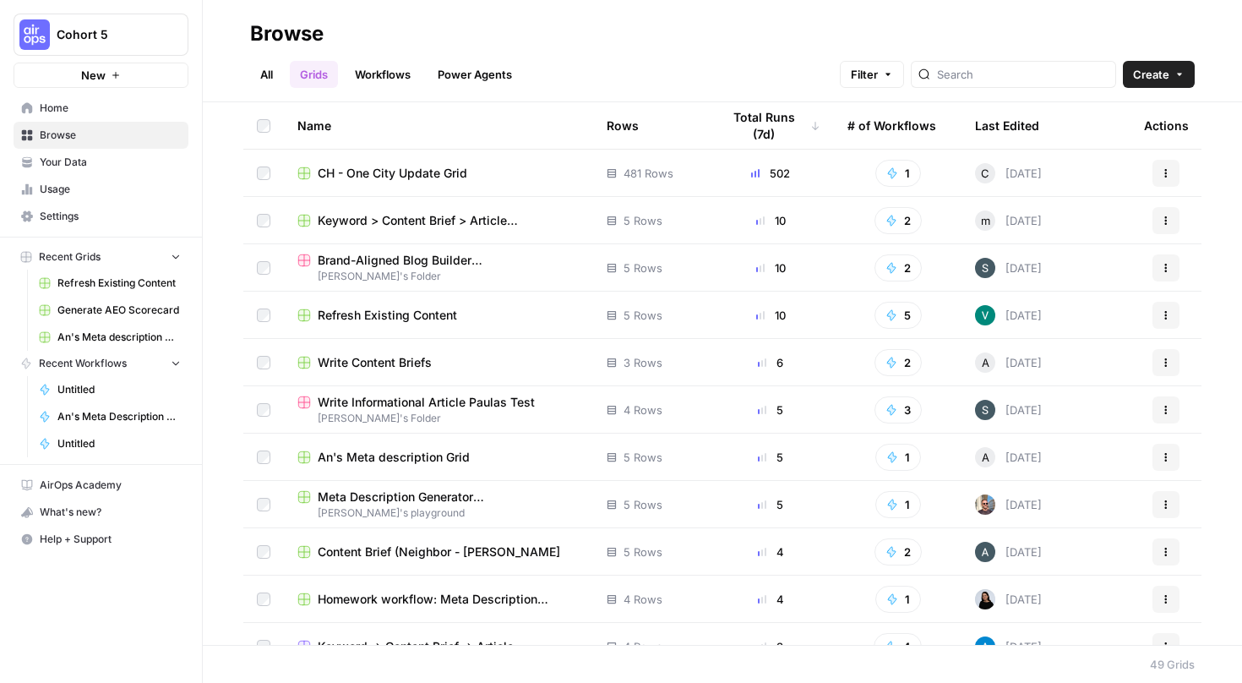
click at [457, 78] on link "Power Agents" at bounding box center [475, 74] width 95 height 27
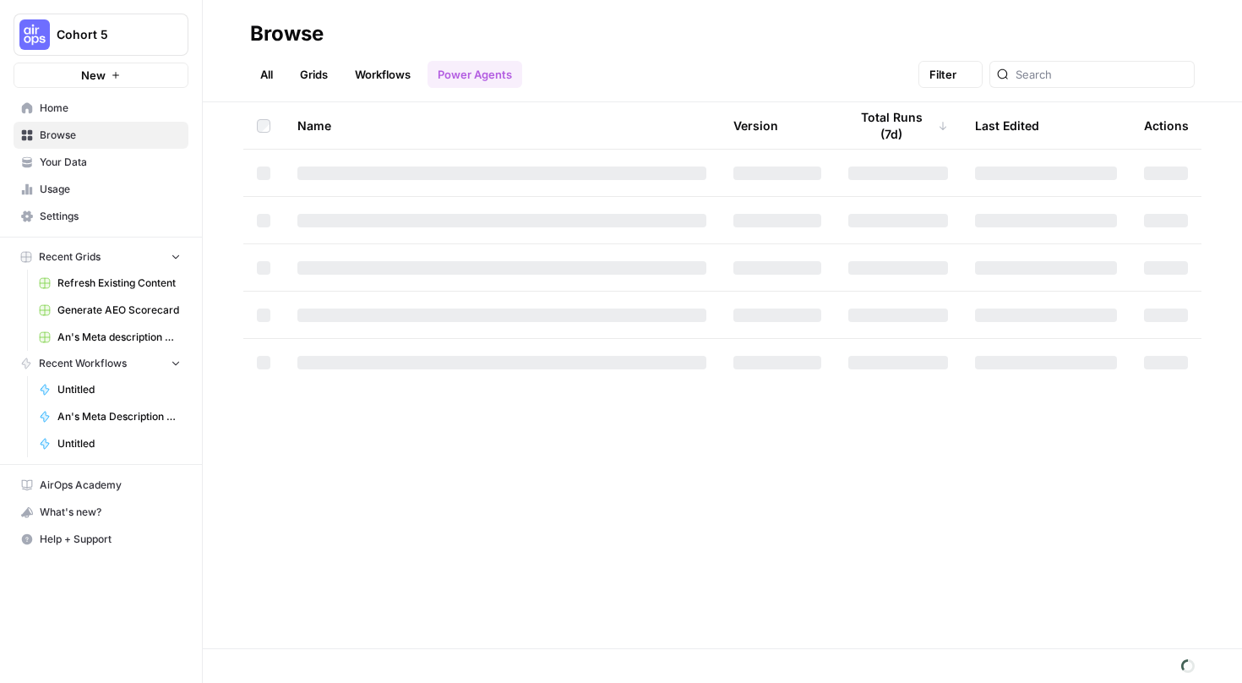
click at [397, 77] on link "Workflows" at bounding box center [383, 74] width 76 height 27
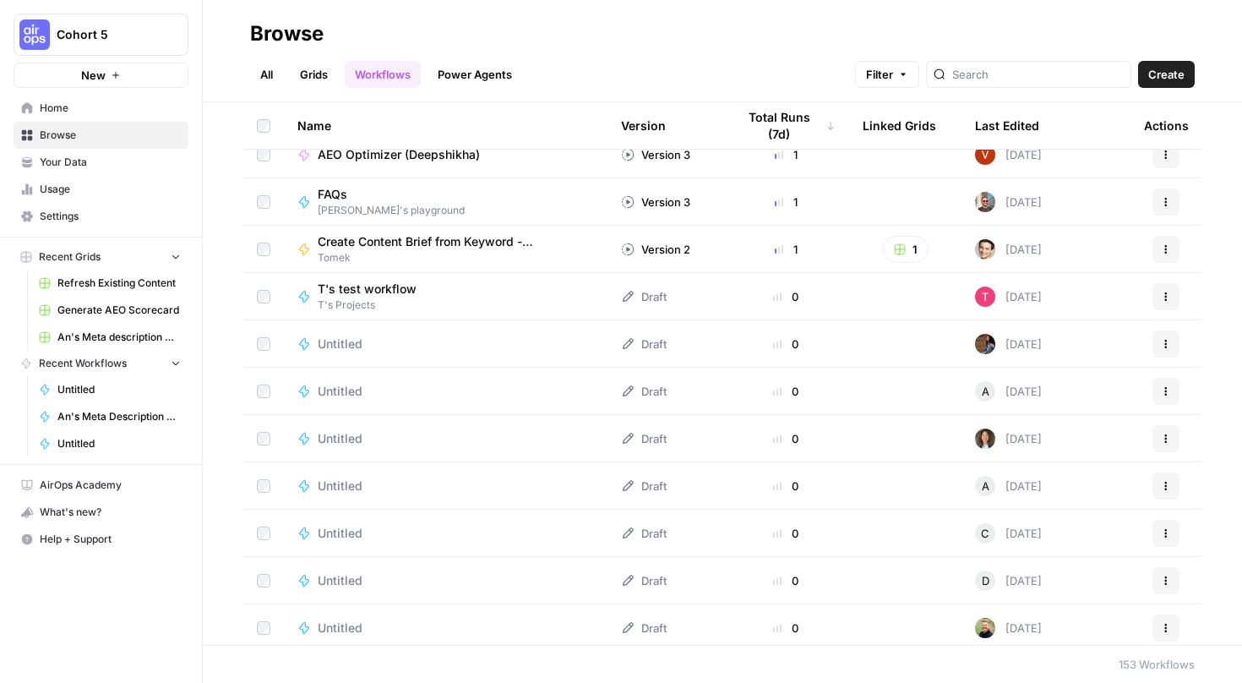
scroll to position [397, 0]
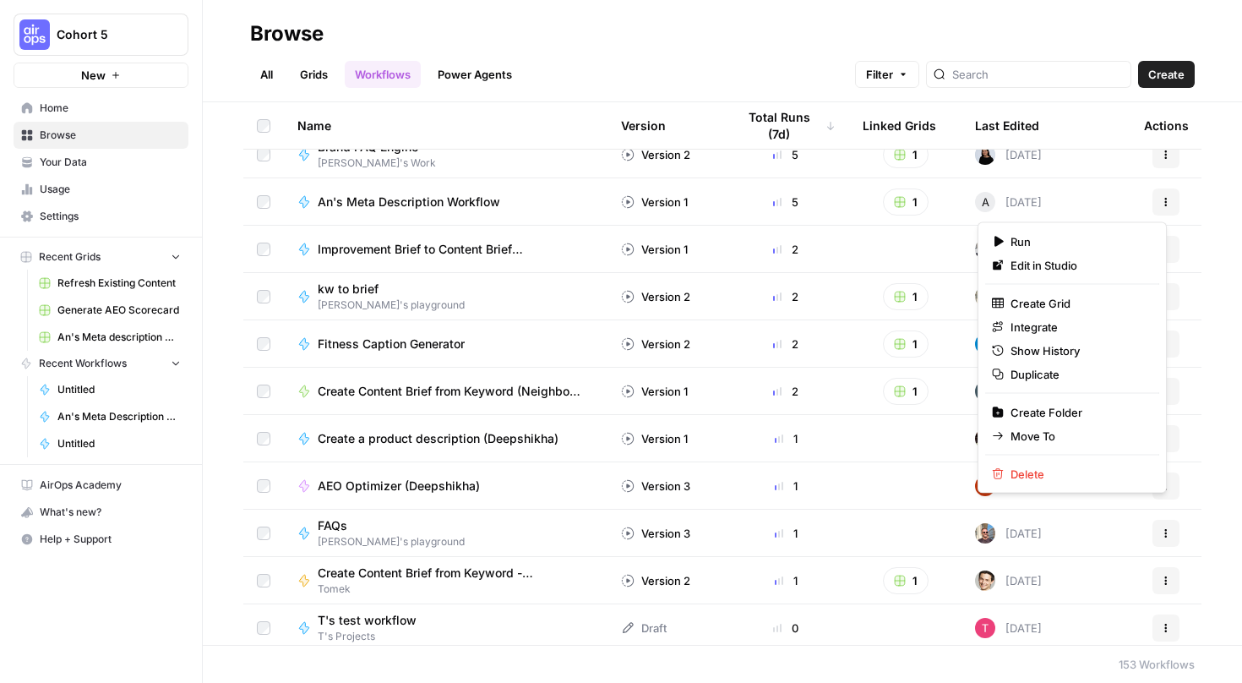
click at [1162, 203] on button "Actions" at bounding box center [1166, 201] width 27 height 27
click at [1062, 427] on button "Move To" at bounding box center [1073, 436] width 174 height 24
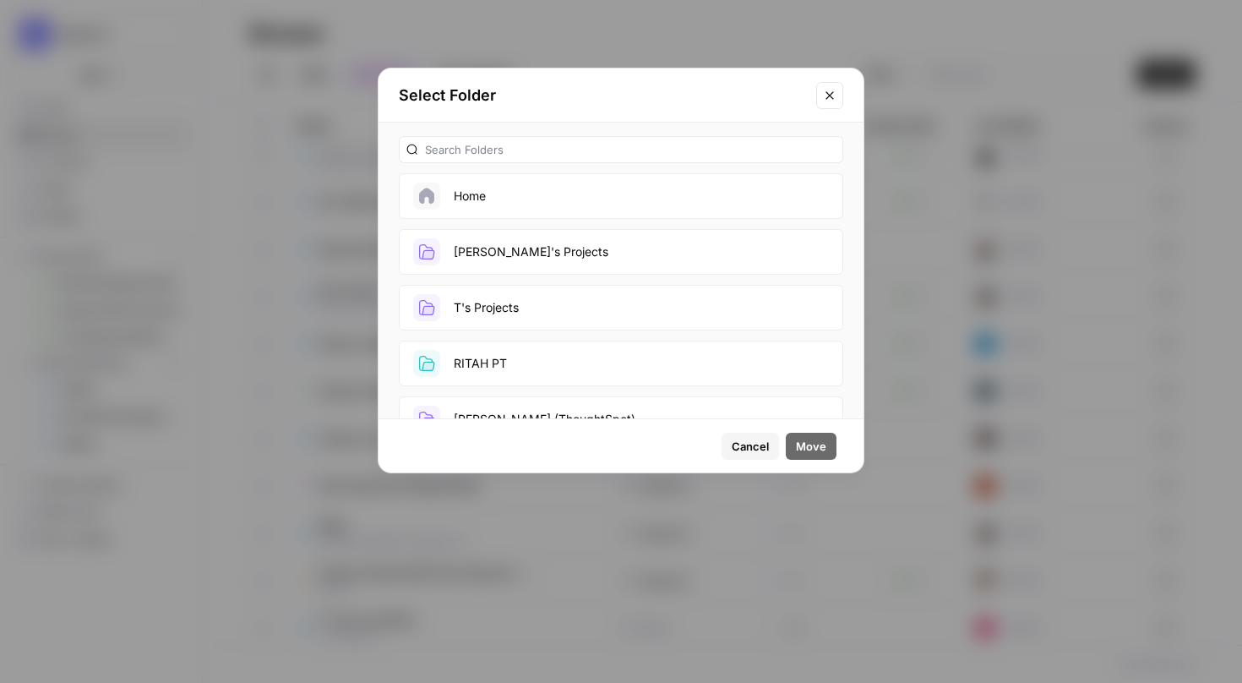
click at [531, 248] on button "[PERSON_NAME]'s Projects" at bounding box center [621, 252] width 445 height 46
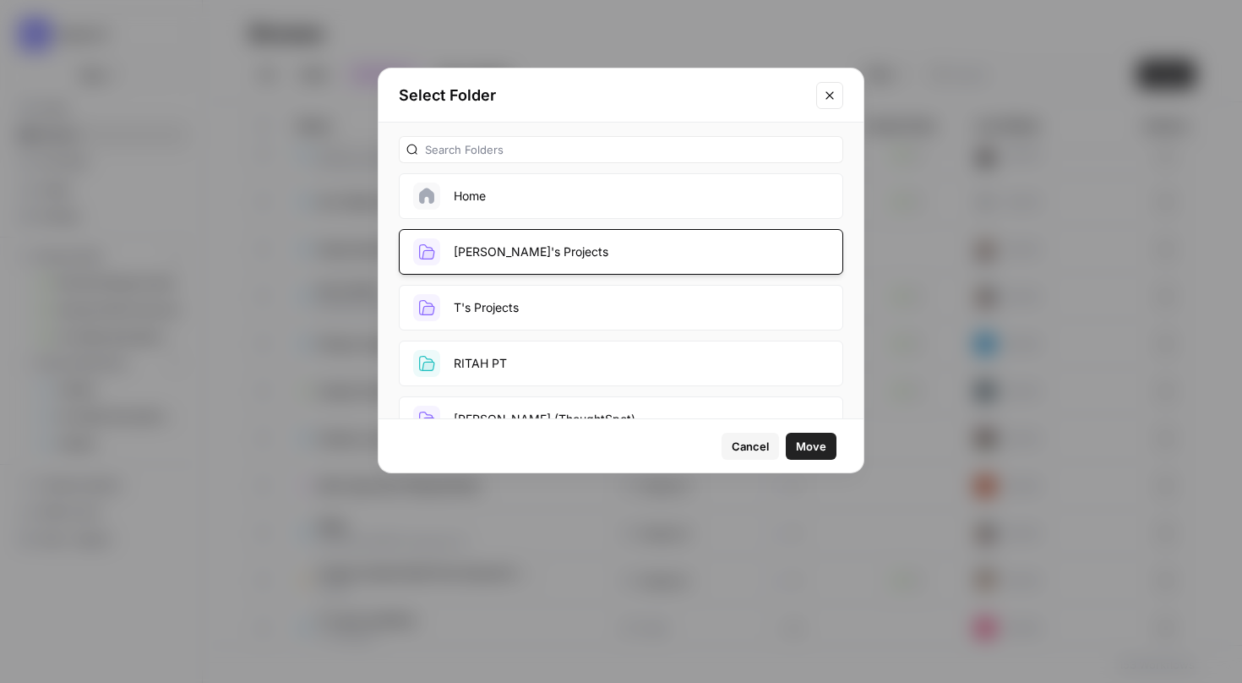
click at [816, 440] on span "Move" at bounding box center [811, 446] width 30 height 17
click at [824, 446] on span "Move" at bounding box center [811, 446] width 30 height 17
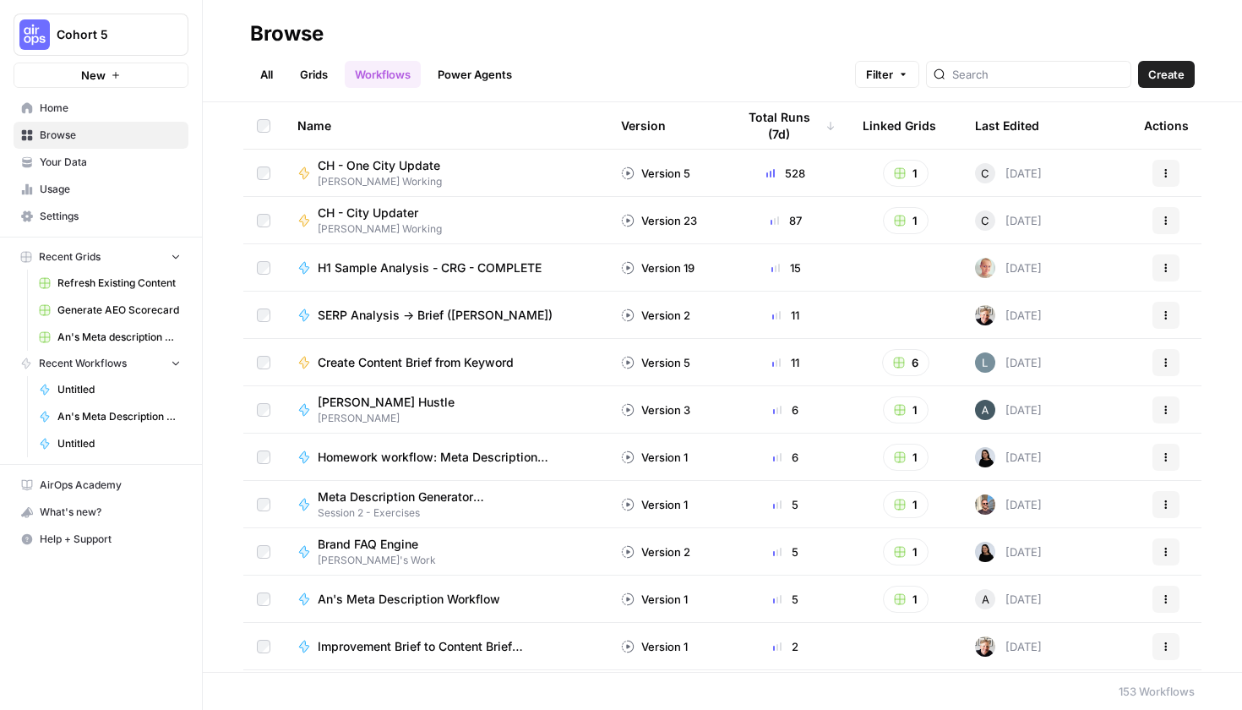
click at [330, 161] on span "CH - One City Update" at bounding box center [379, 165] width 123 height 17
click at [387, 412] on span "[PERSON_NAME]" at bounding box center [393, 418] width 150 height 15
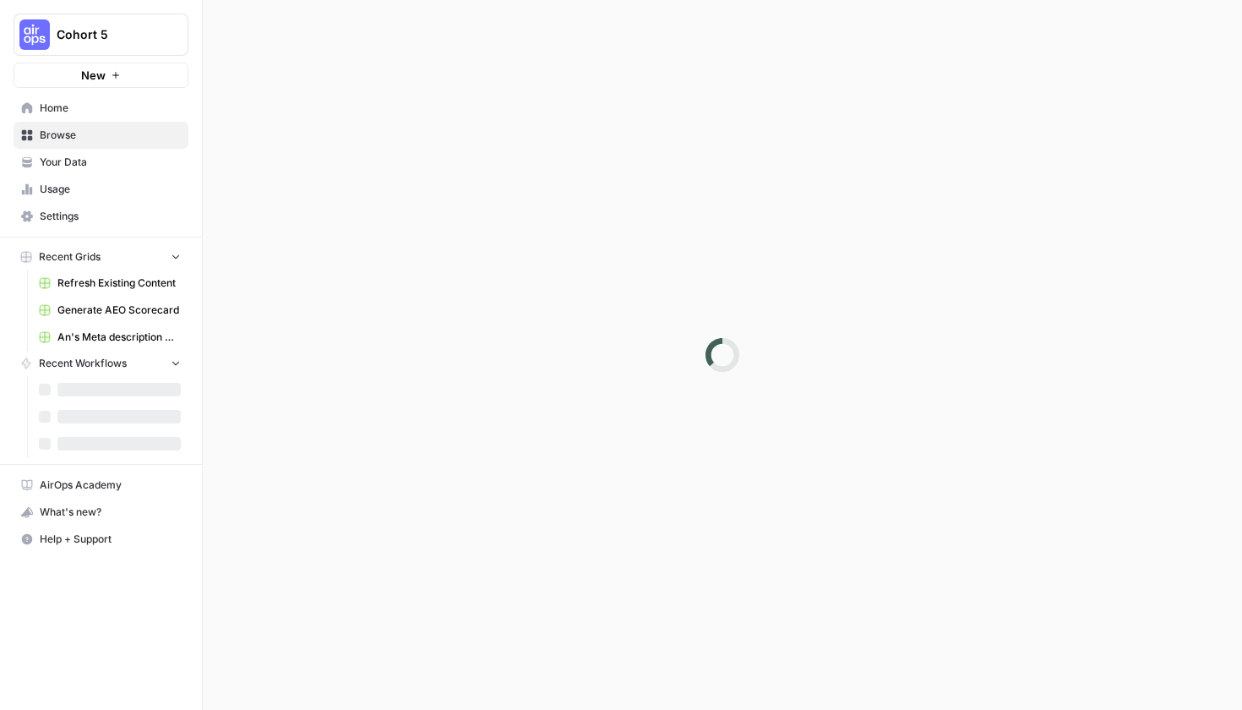
click at [88, 104] on span "Home" at bounding box center [110, 108] width 141 height 15
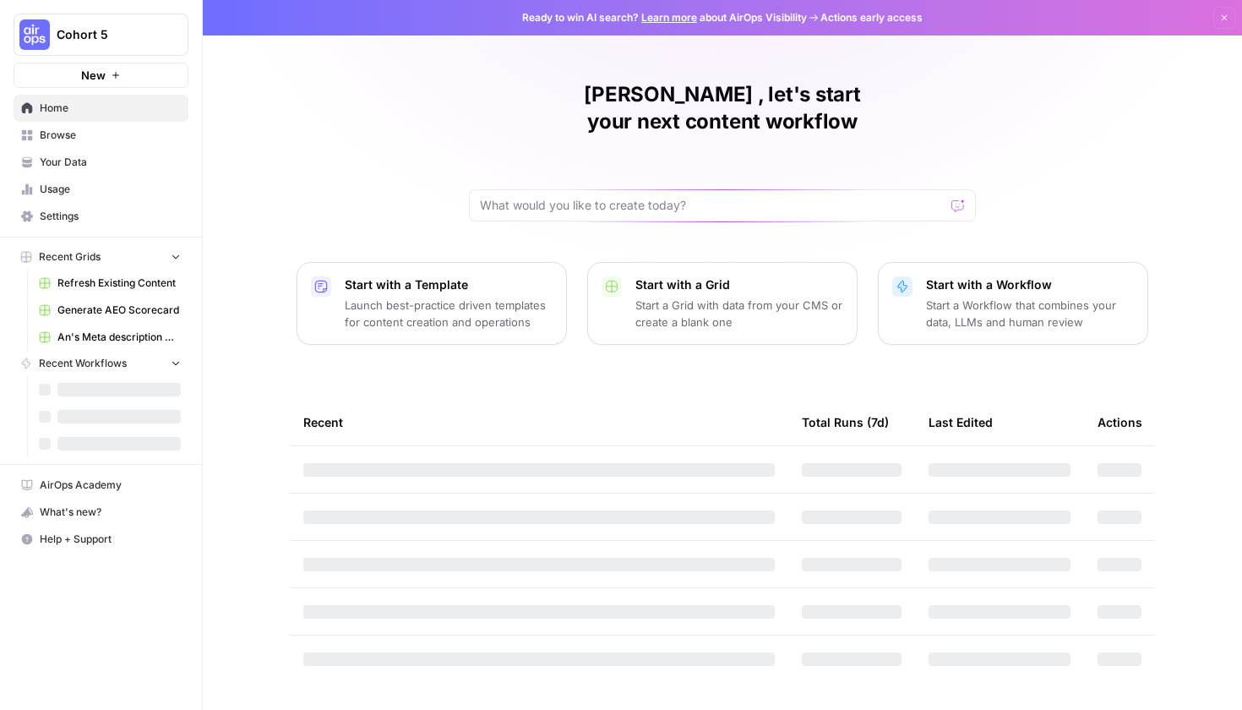
click at [96, 139] on span "Browse" at bounding box center [110, 135] width 141 height 15
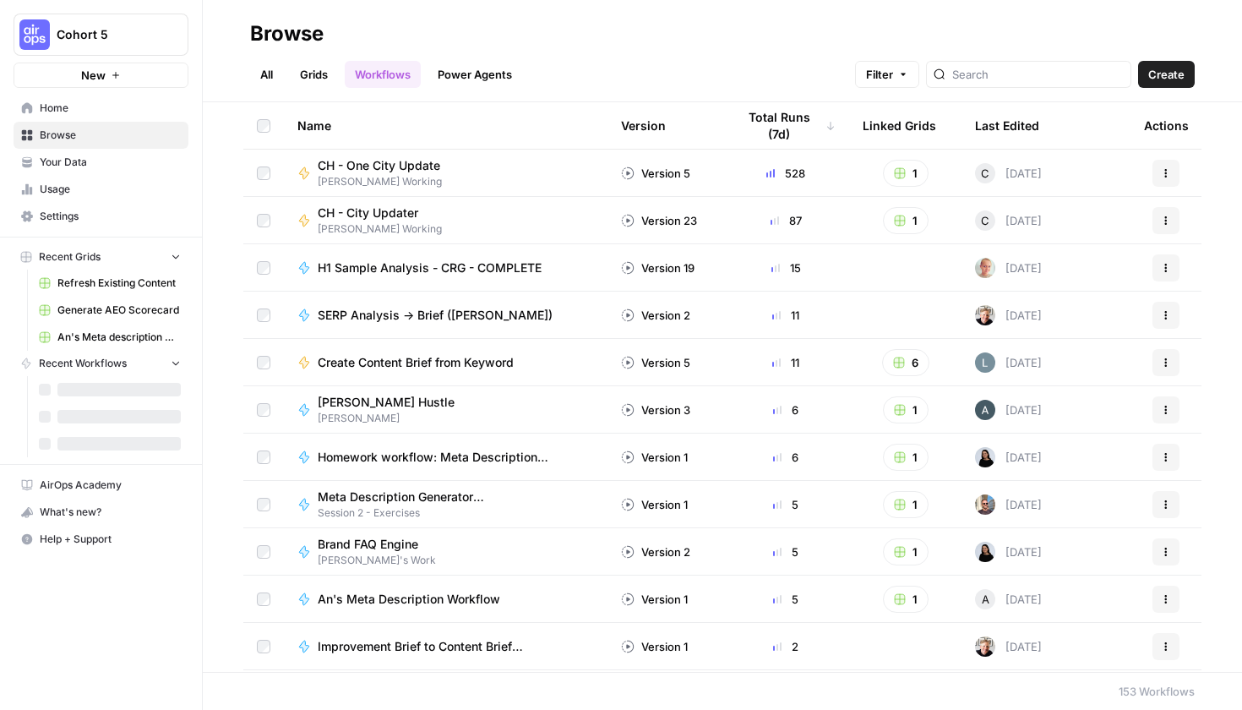
click at [475, 74] on link "Power Agents" at bounding box center [475, 74] width 95 height 27
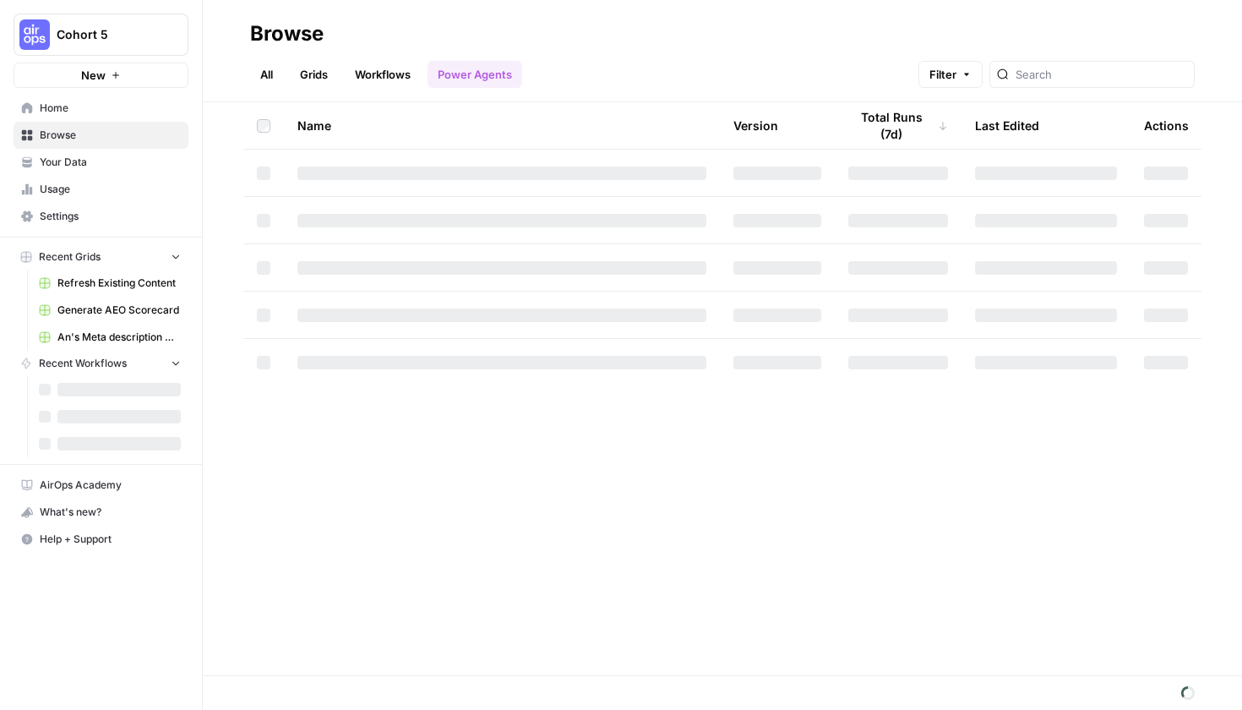
click at [315, 73] on link "Grids" at bounding box center [314, 74] width 48 height 27
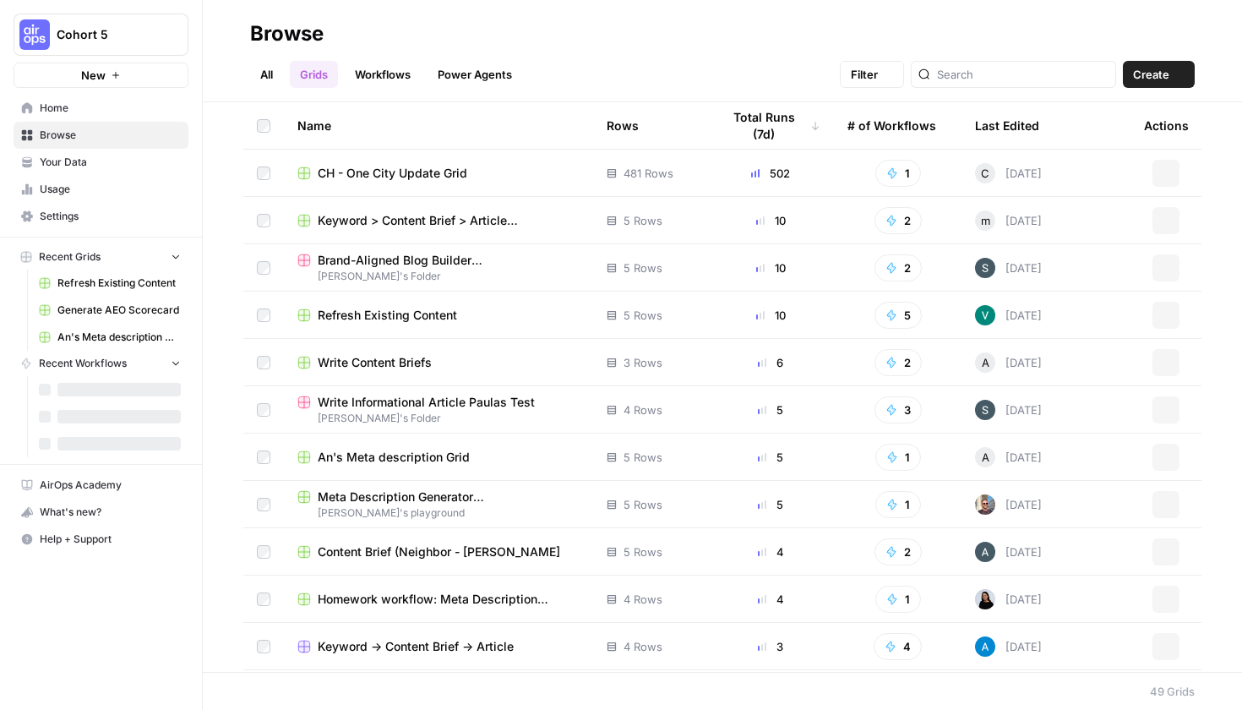
click at [407, 73] on link "Workflows" at bounding box center [383, 74] width 76 height 27
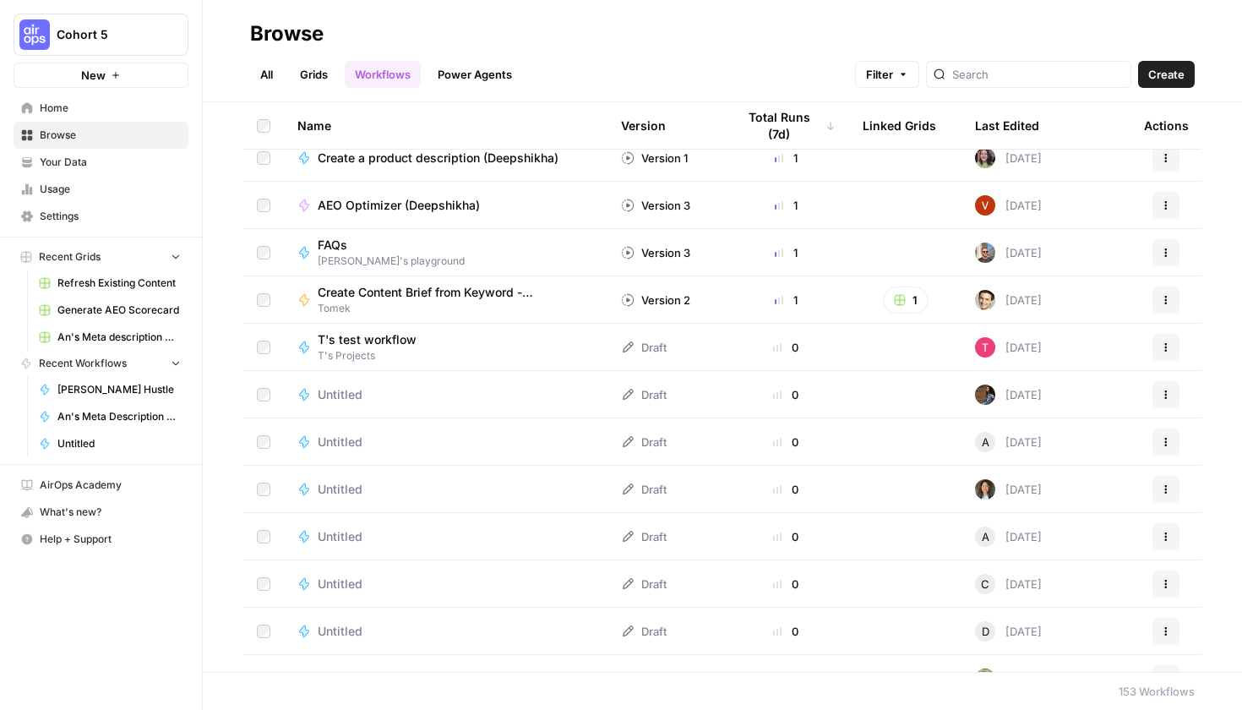
scroll to position [833, 0]
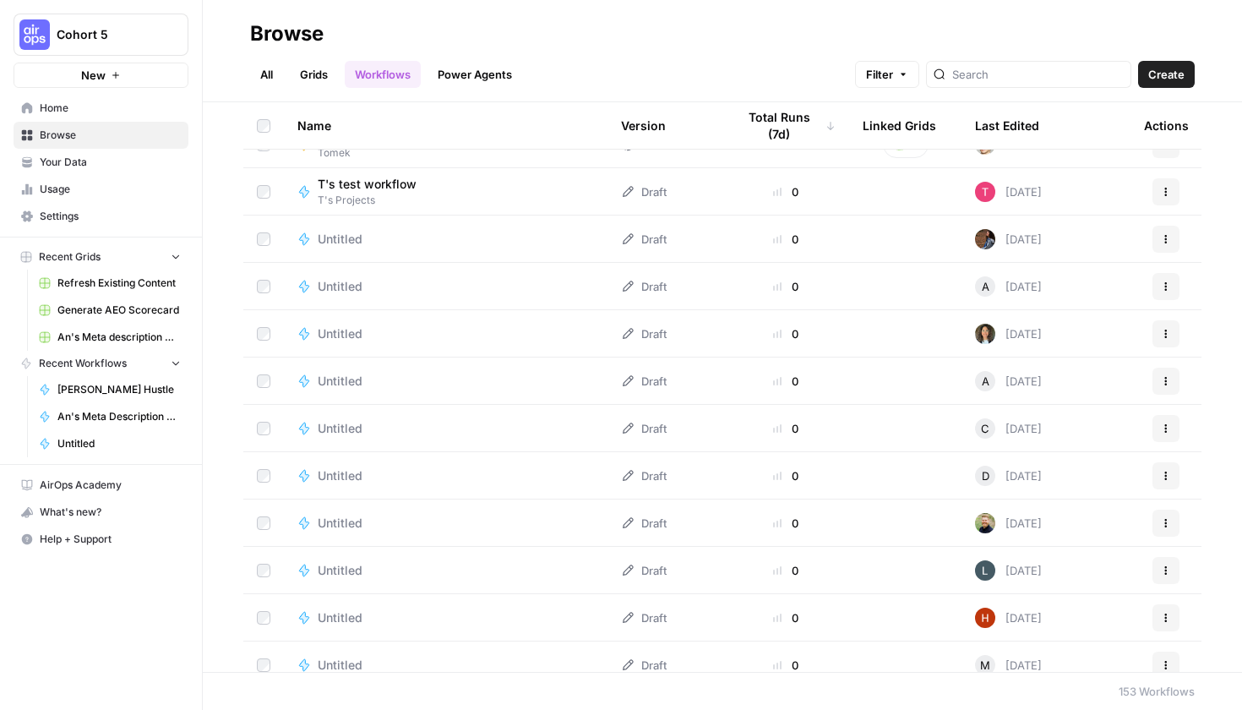
click at [317, 65] on link "Grids" at bounding box center [314, 74] width 48 height 27
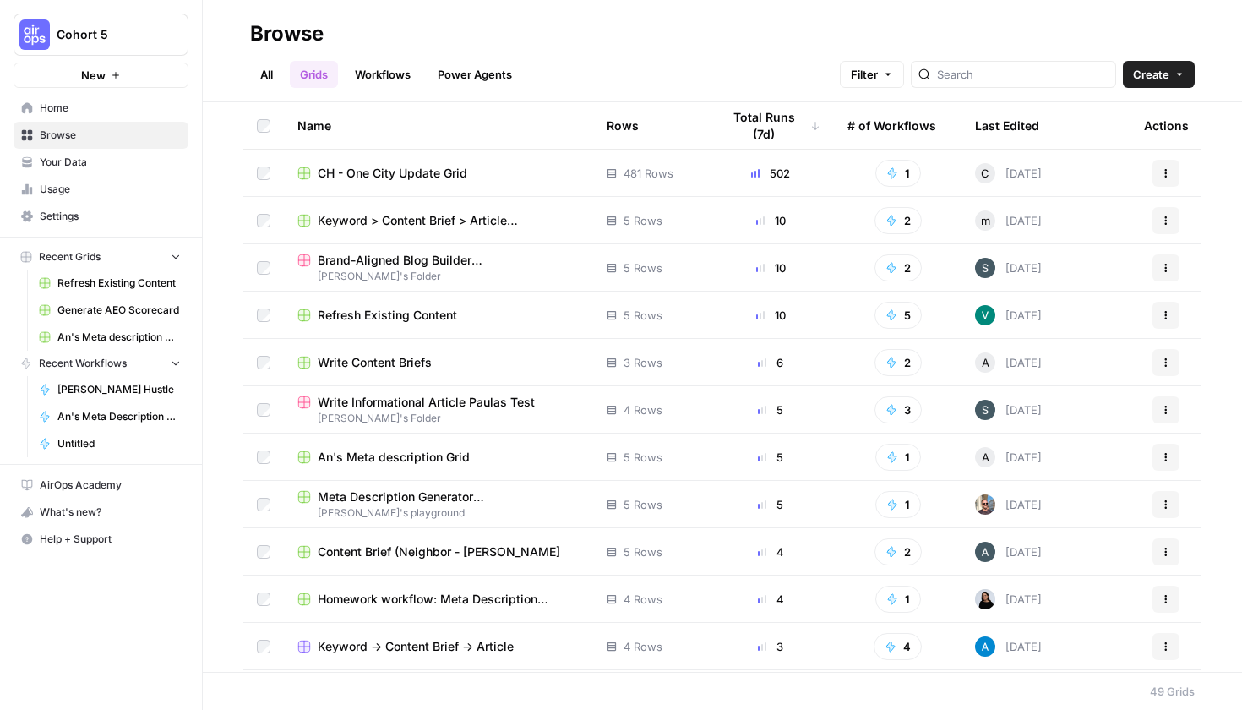
scroll to position [140, 0]
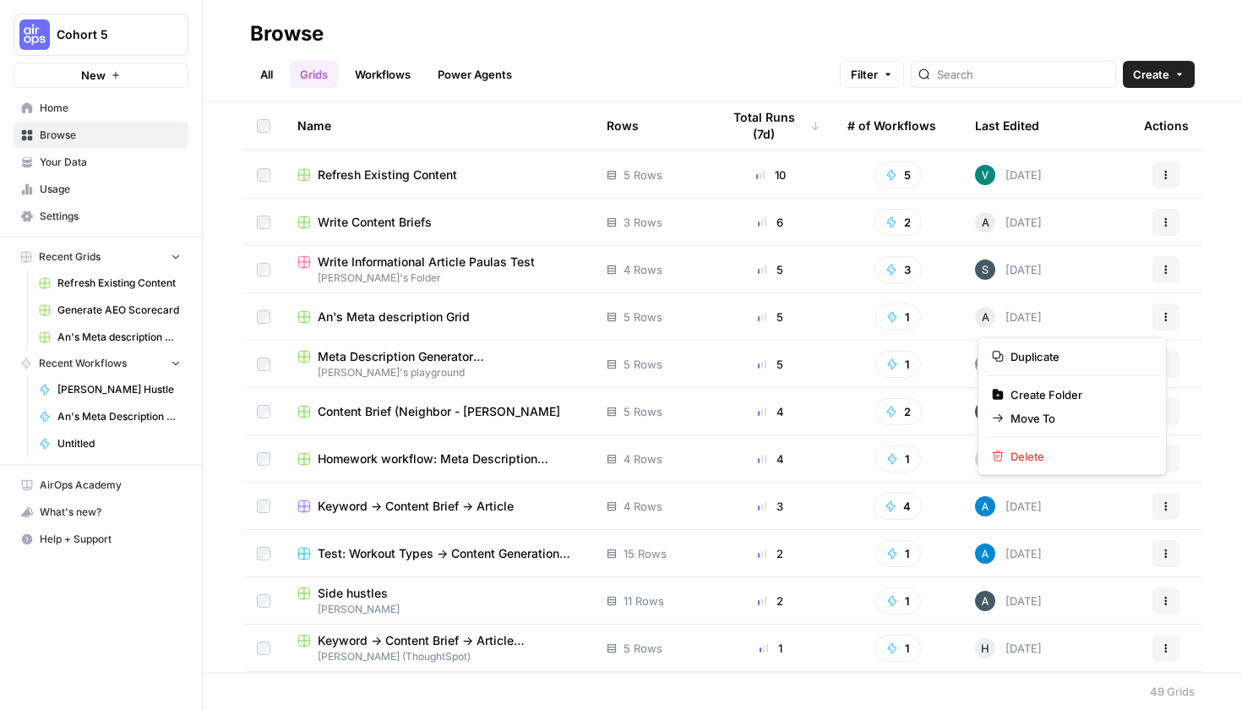
click at [1153, 314] on button "Actions" at bounding box center [1166, 316] width 27 height 27
click at [1093, 413] on span "Move To" at bounding box center [1078, 418] width 135 height 17
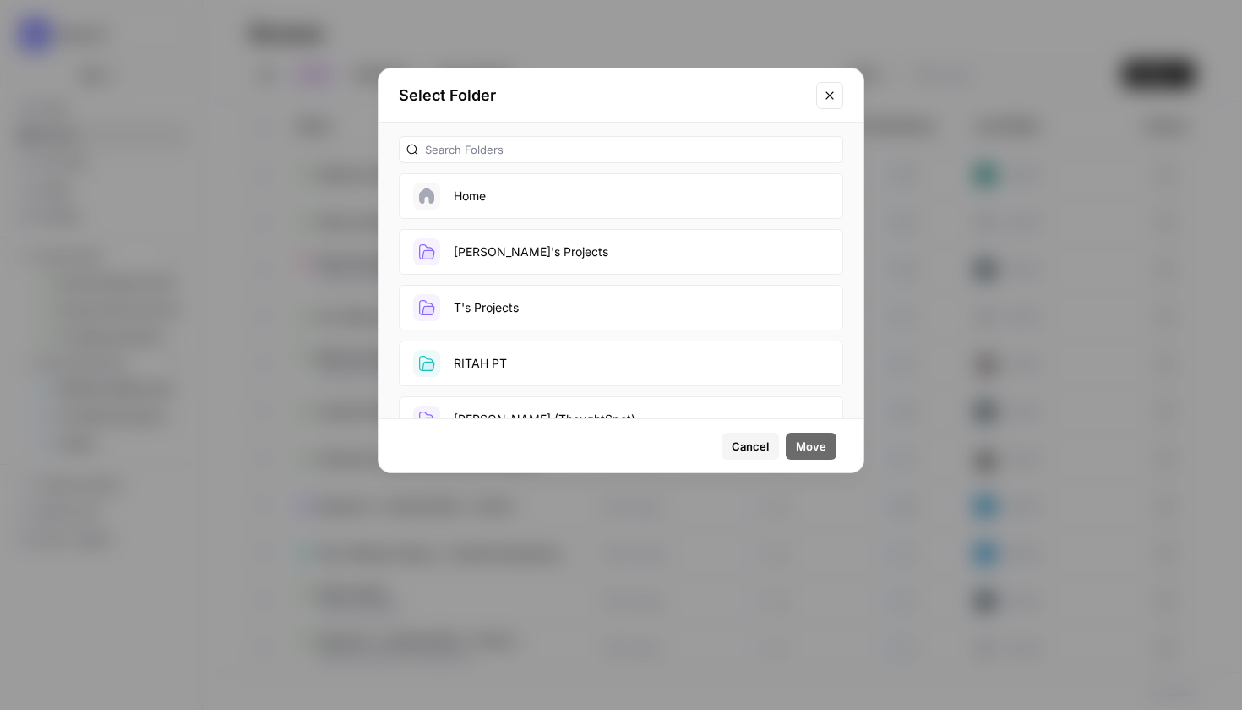
click at [570, 261] on button "[PERSON_NAME]'s Projects" at bounding box center [621, 252] width 445 height 46
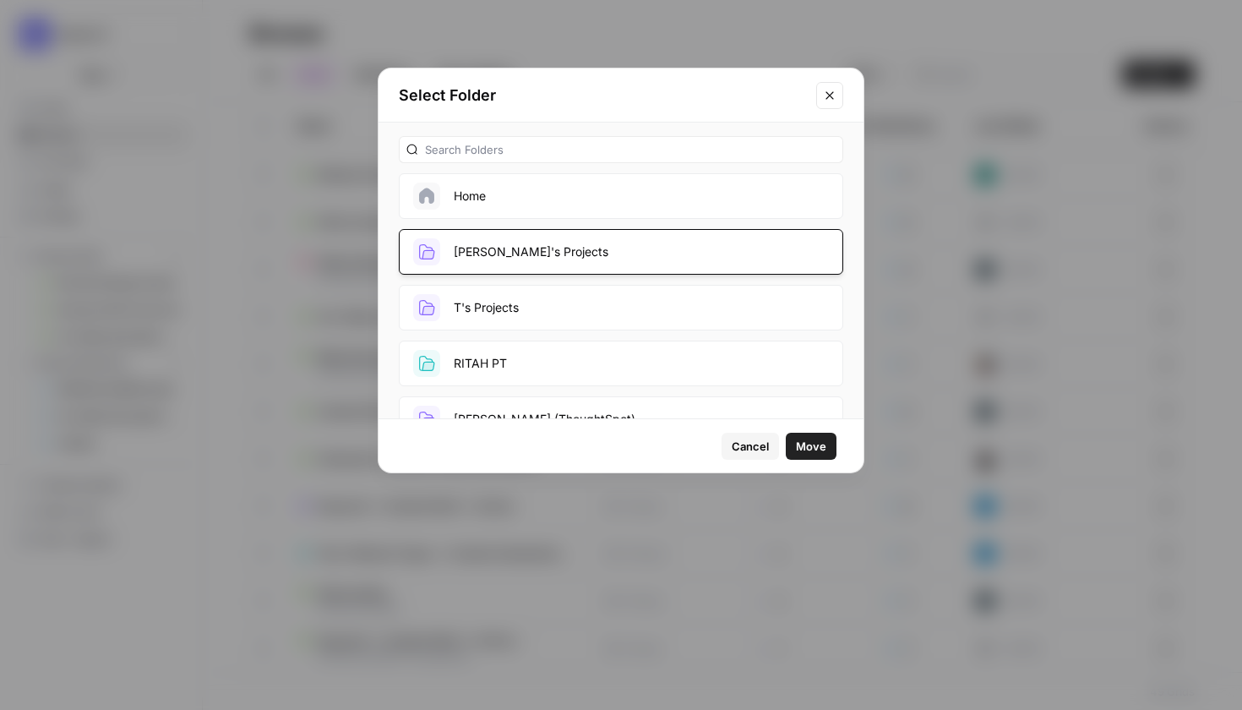
click at [827, 443] on button "Move" at bounding box center [811, 446] width 51 height 27
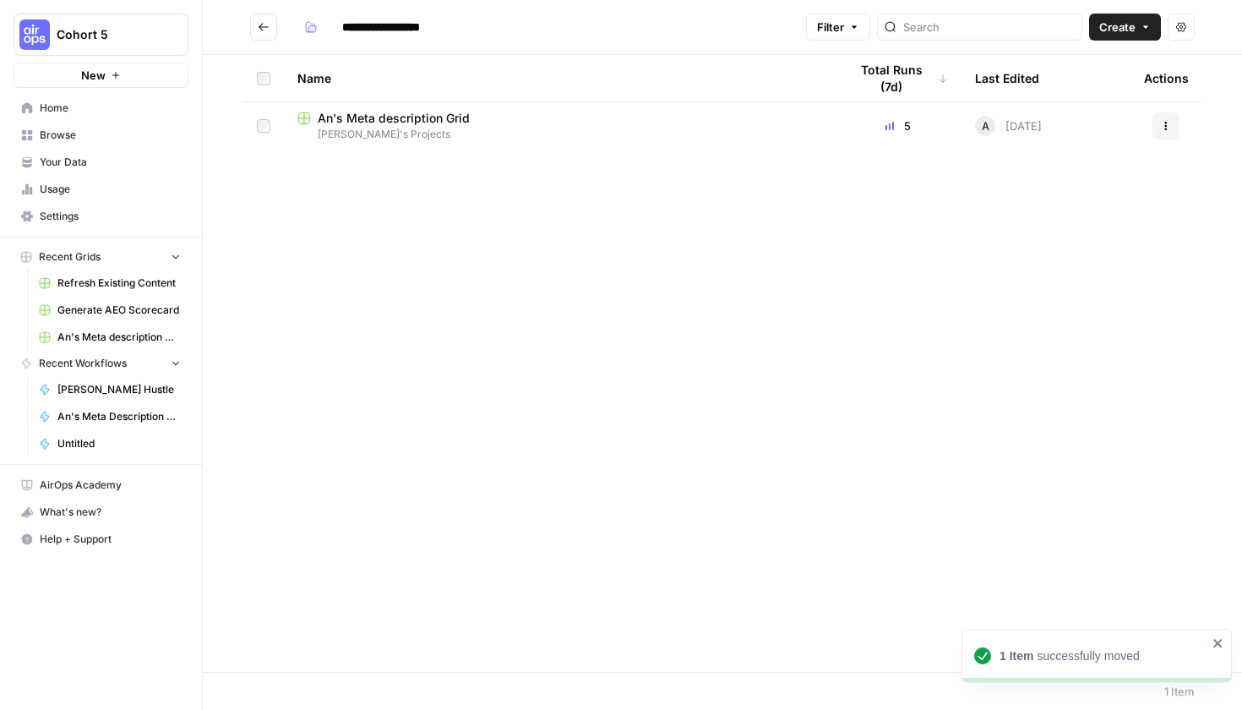
click at [271, 30] on button "Go back" at bounding box center [263, 27] width 27 height 27
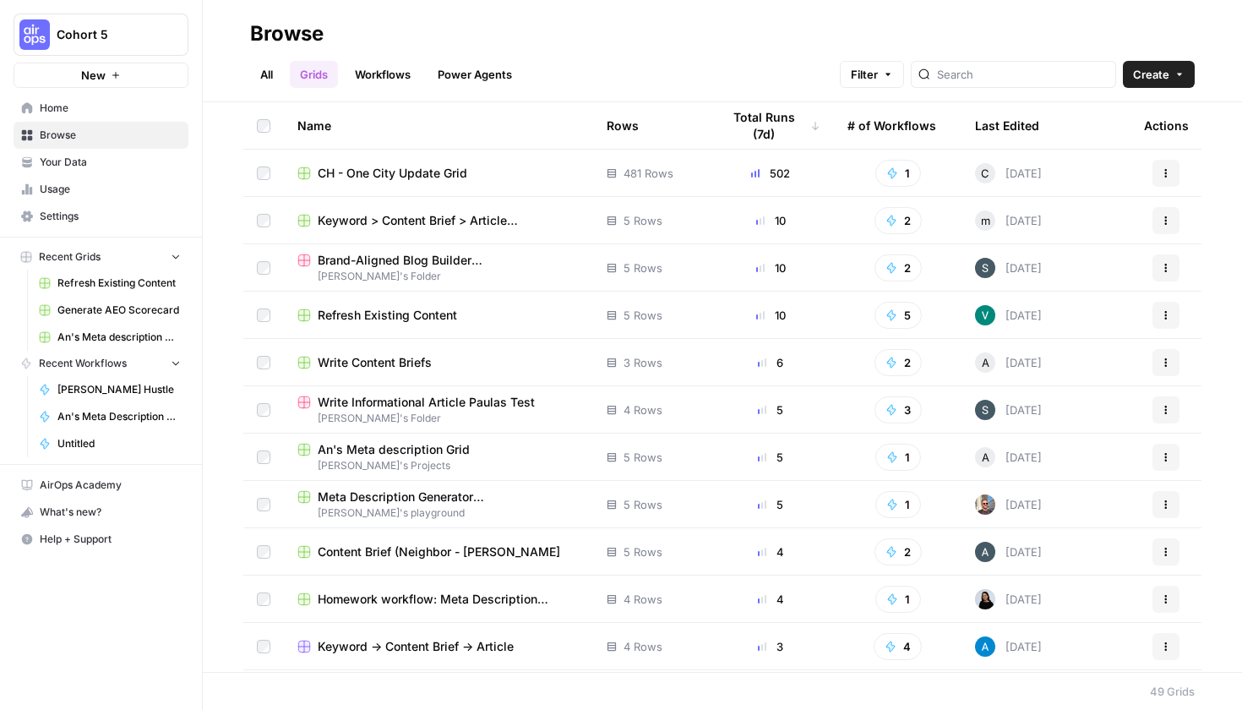
click at [108, 139] on span "Browse" at bounding box center [110, 135] width 141 height 15
click at [270, 74] on link "All" at bounding box center [266, 74] width 33 height 27
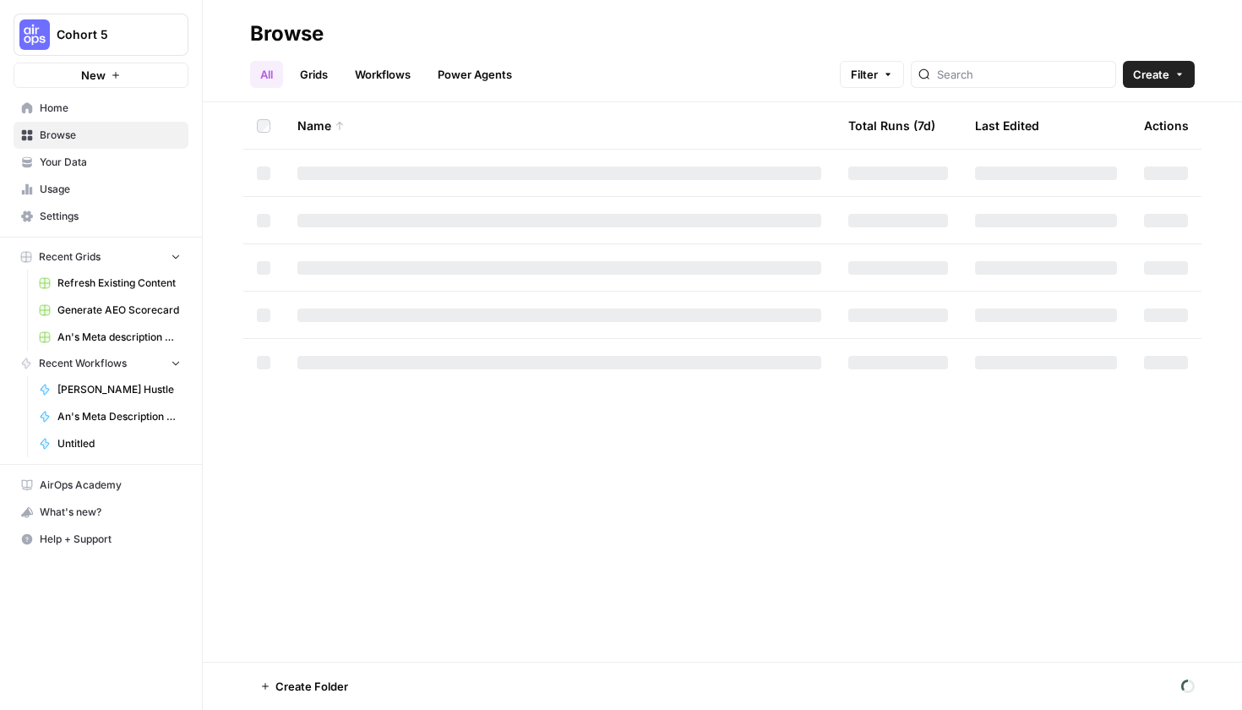
click at [309, 79] on link "Grids" at bounding box center [314, 74] width 48 height 27
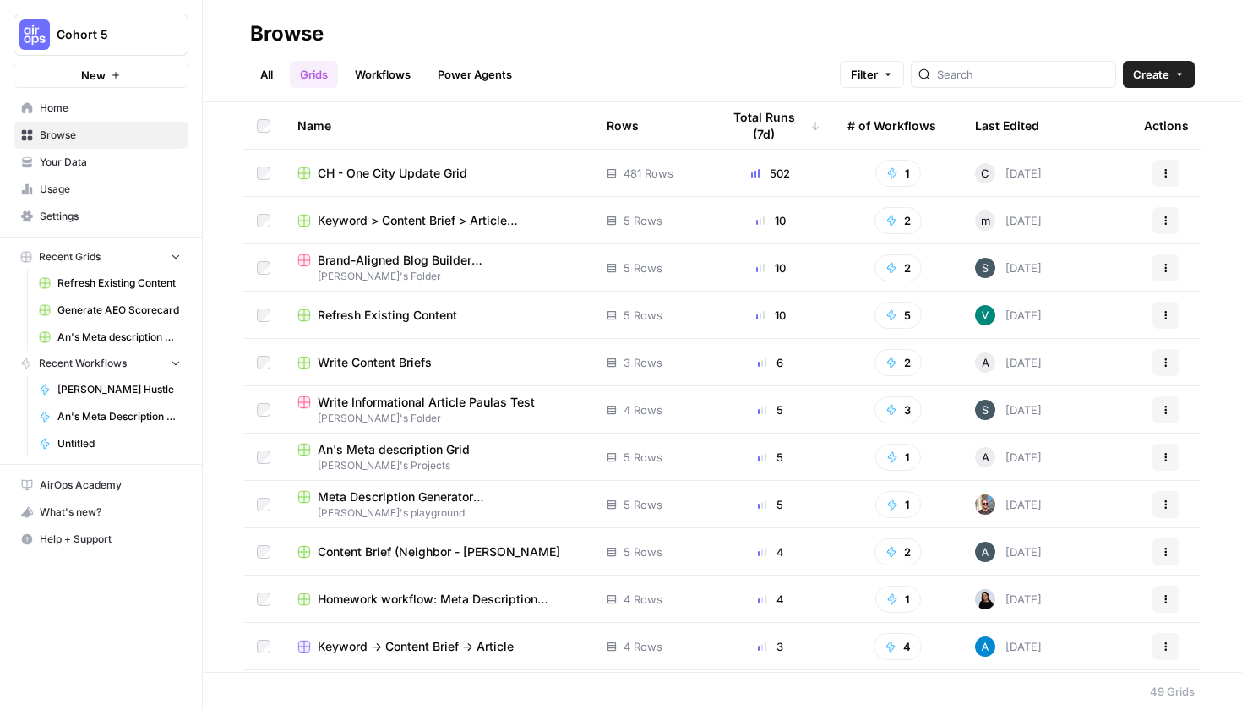
click at [397, 73] on link "Workflows" at bounding box center [383, 74] width 76 height 27
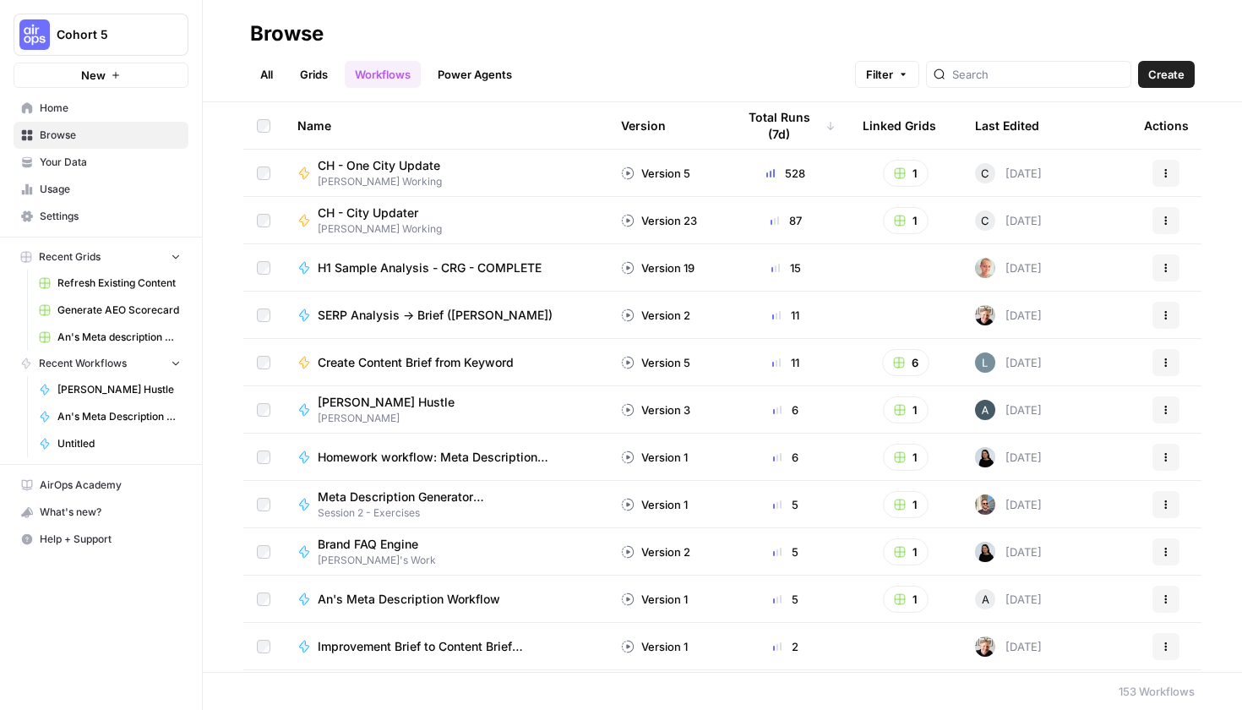
click at [217, 233] on div "Name Version Total Runs (7d) Linked Grids Last Edited Actions CH - One City Upd…" at bounding box center [723, 387] width 1040 height 570
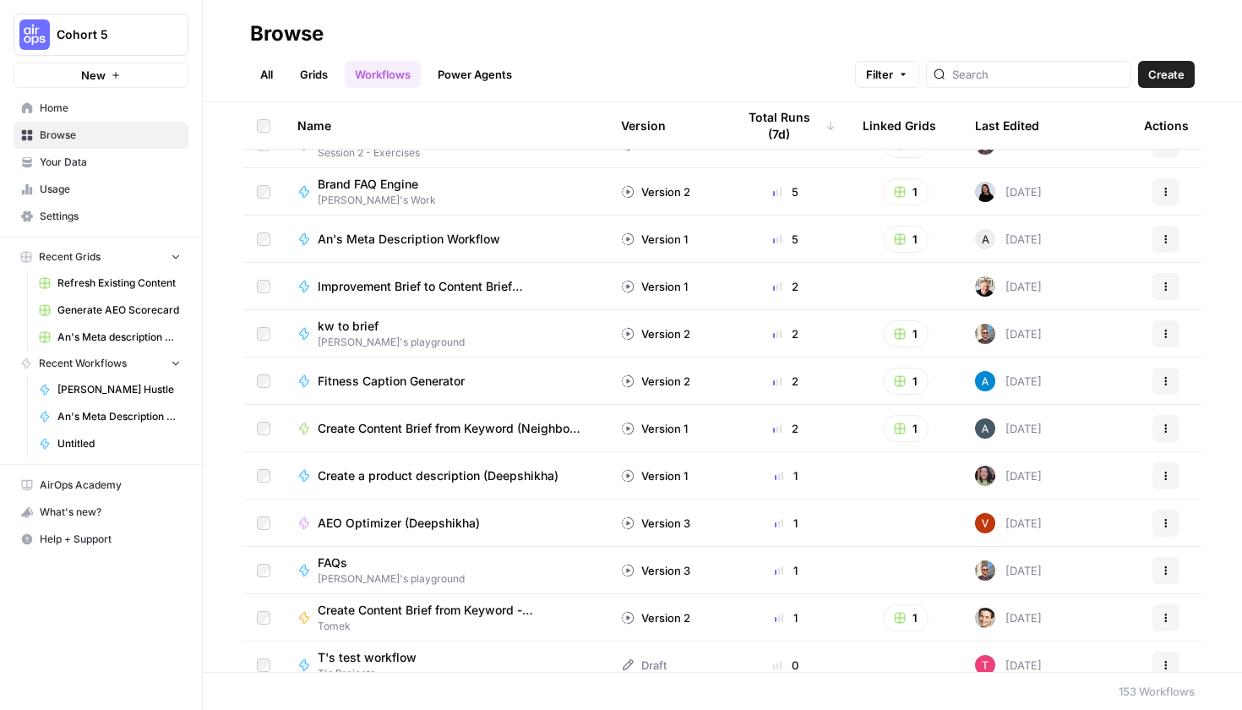
scroll to position [330, 0]
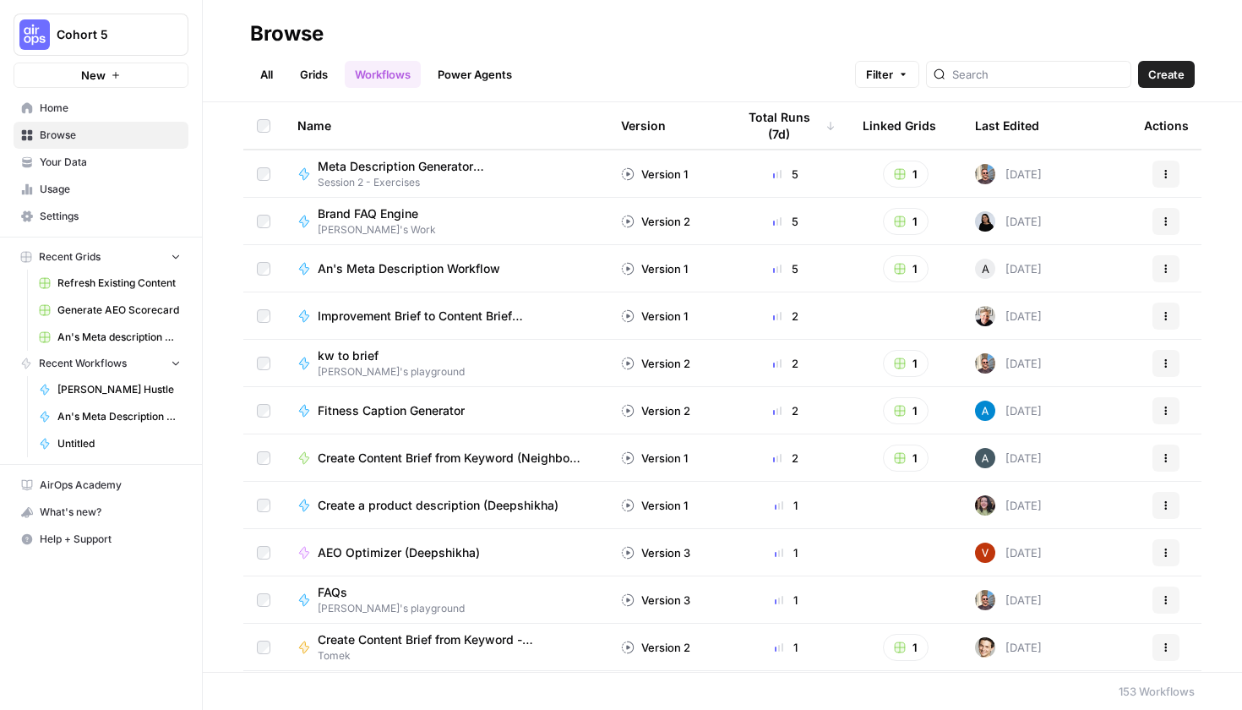
click at [1161, 267] on icon "button" at bounding box center [1166, 269] width 10 height 10
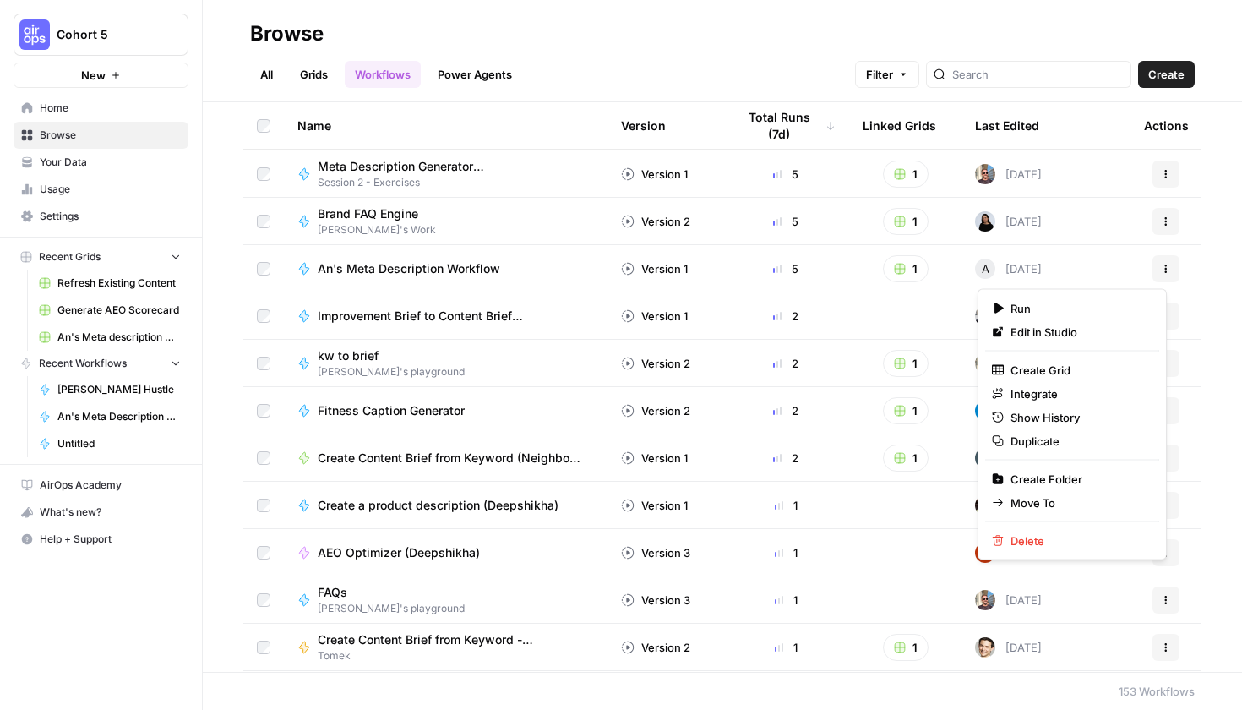
click at [1059, 498] on span "Move To" at bounding box center [1078, 502] width 135 height 17
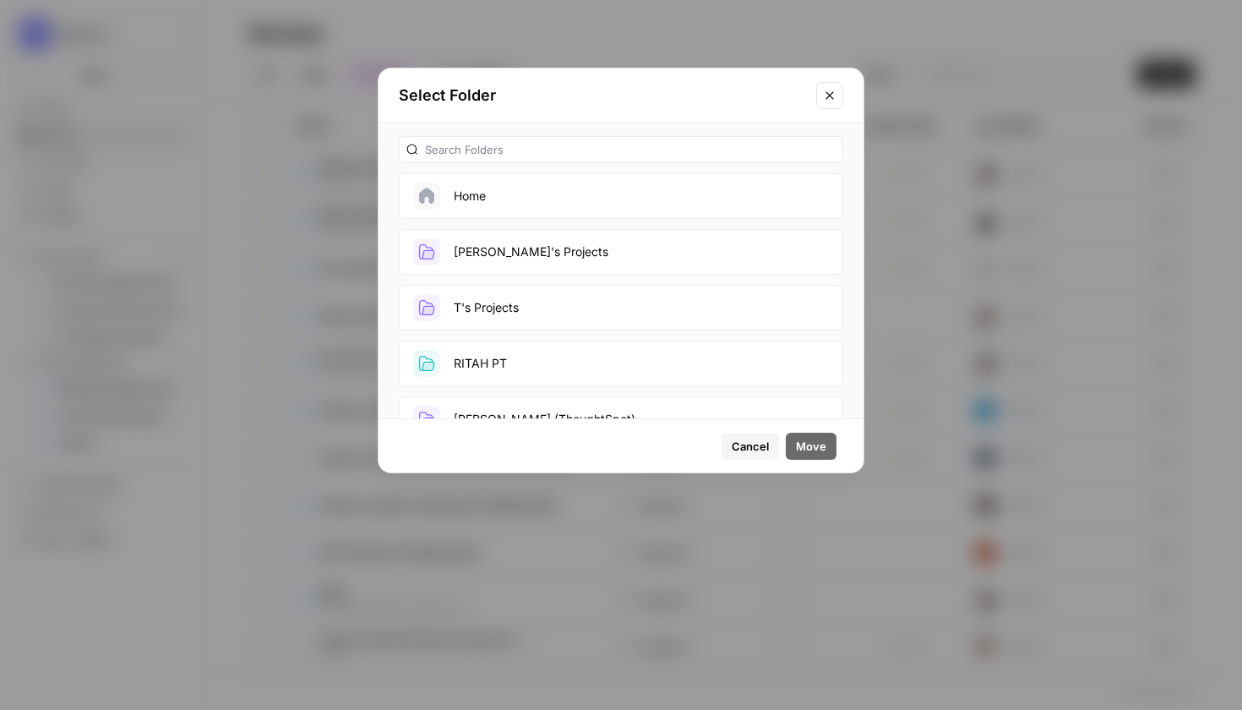
click at [615, 249] on button "[PERSON_NAME]'s Projects" at bounding box center [621, 252] width 445 height 46
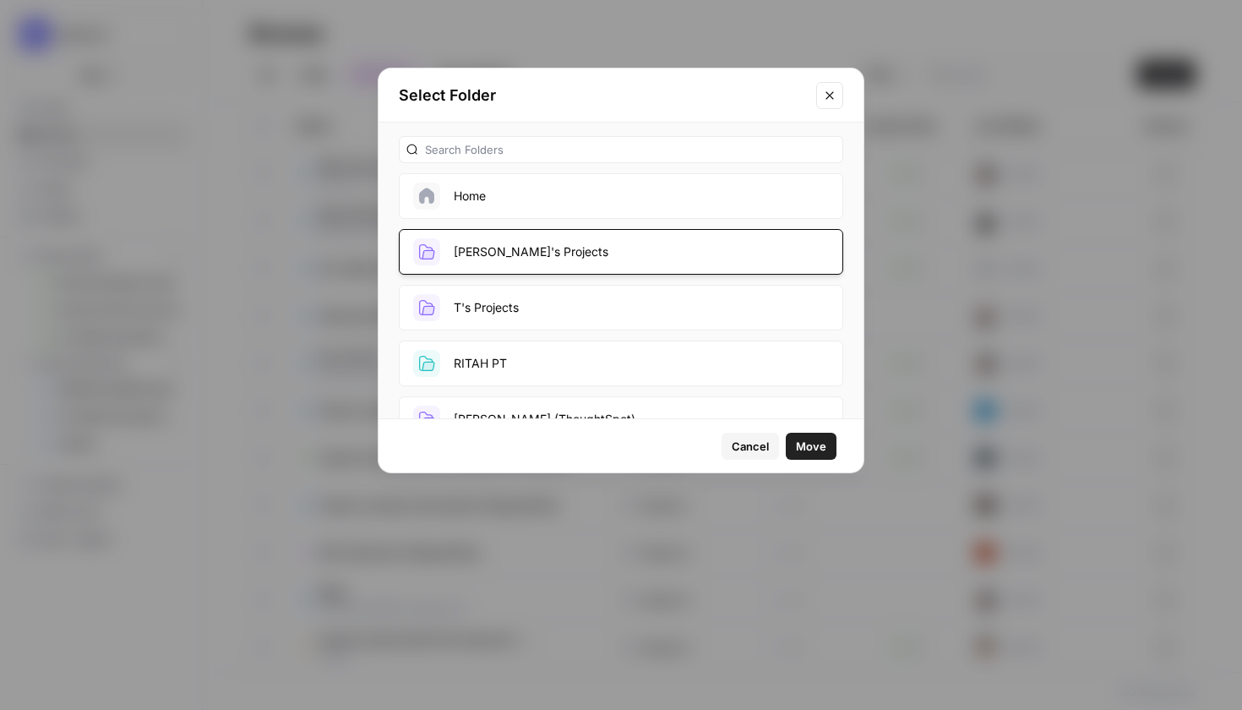
click at [817, 452] on span "Move" at bounding box center [811, 446] width 30 height 17
